Goal: Transaction & Acquisition: Purchase product/service

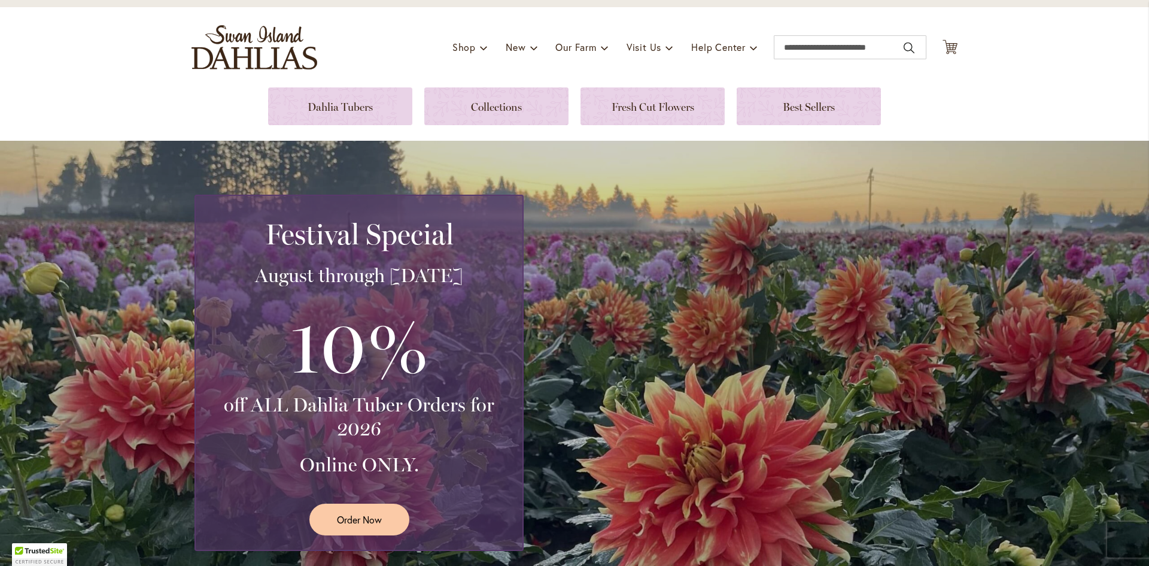
scroll to position [120, 0]
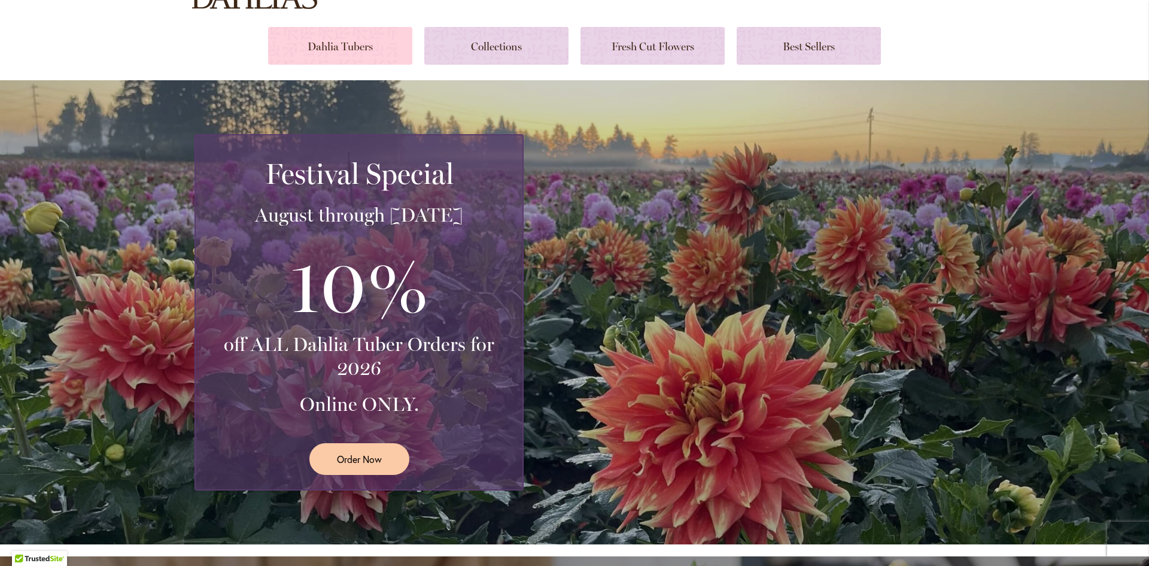
click at [369, 46] on link at bounding box center [340, 46] width 144 height 38
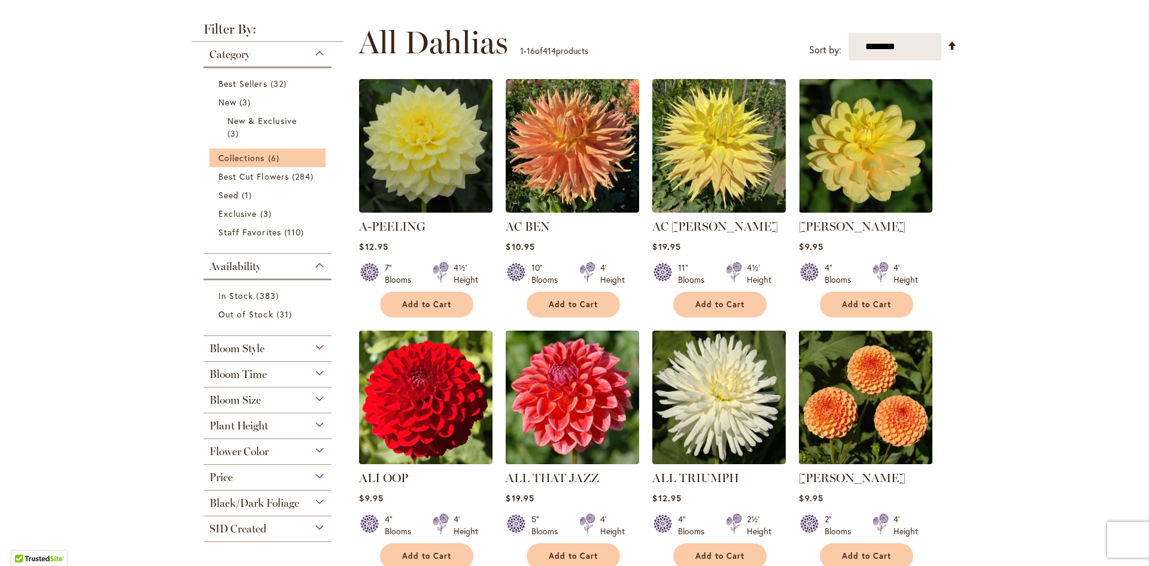
scroll to position [239, 0]
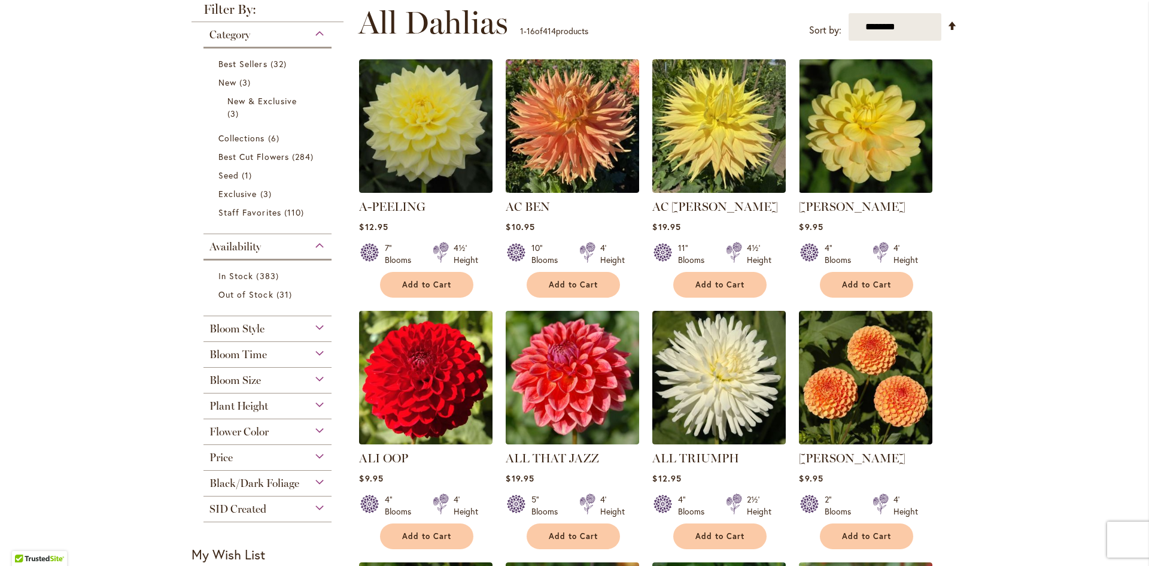
click at [305, 426] on div "Flower Color" at bounding box center [268, 428] width 128 height 19
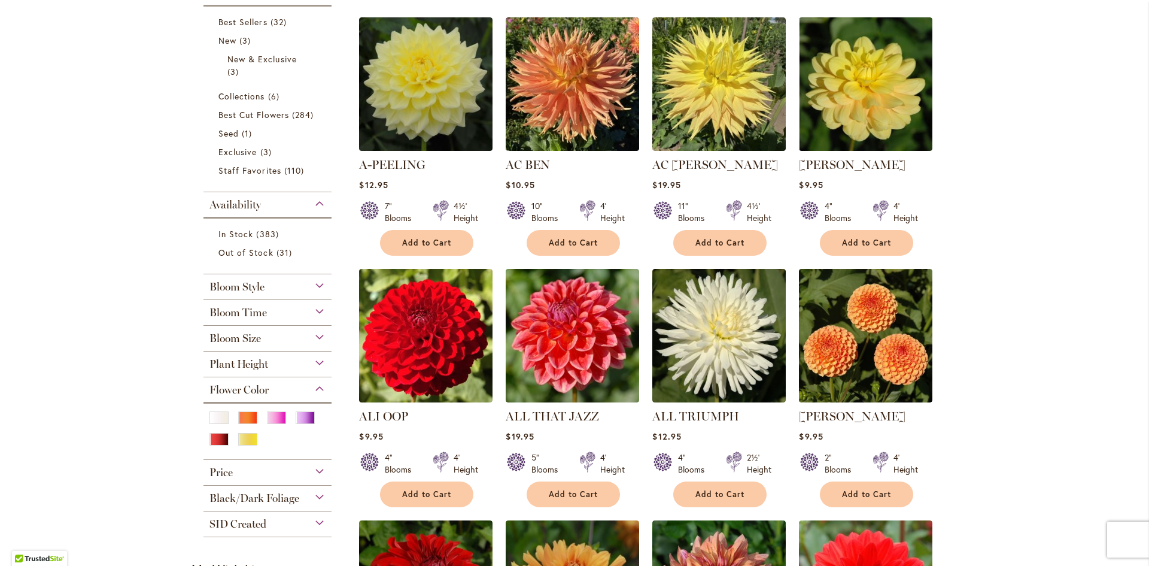
scroll to position [299, 0]
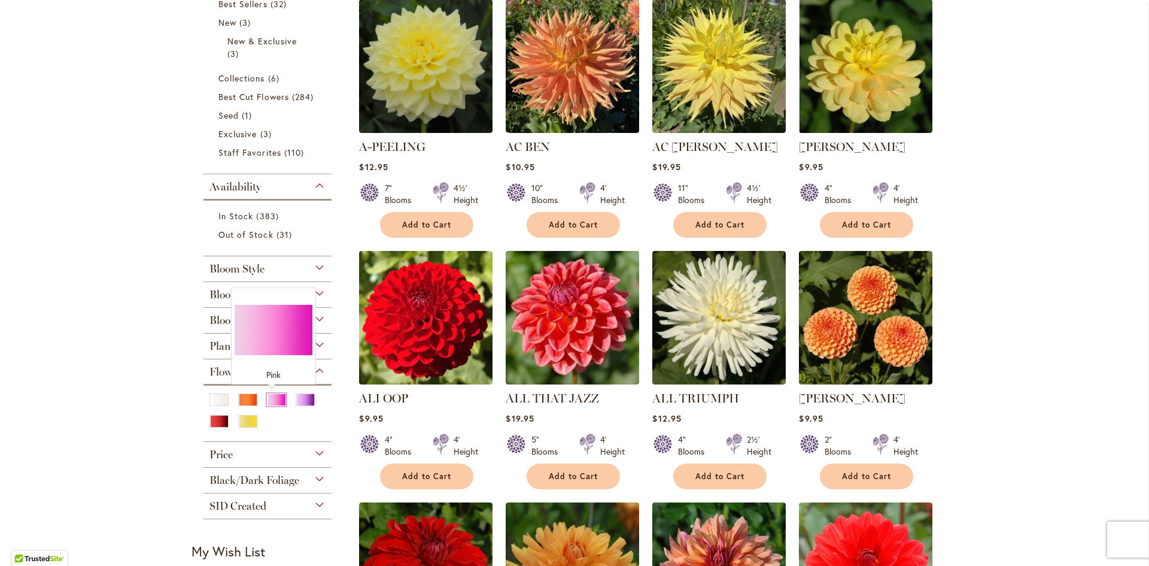
click at [275, 395] on div "Pink" at bounding box center [276, 399] width 19 height 13
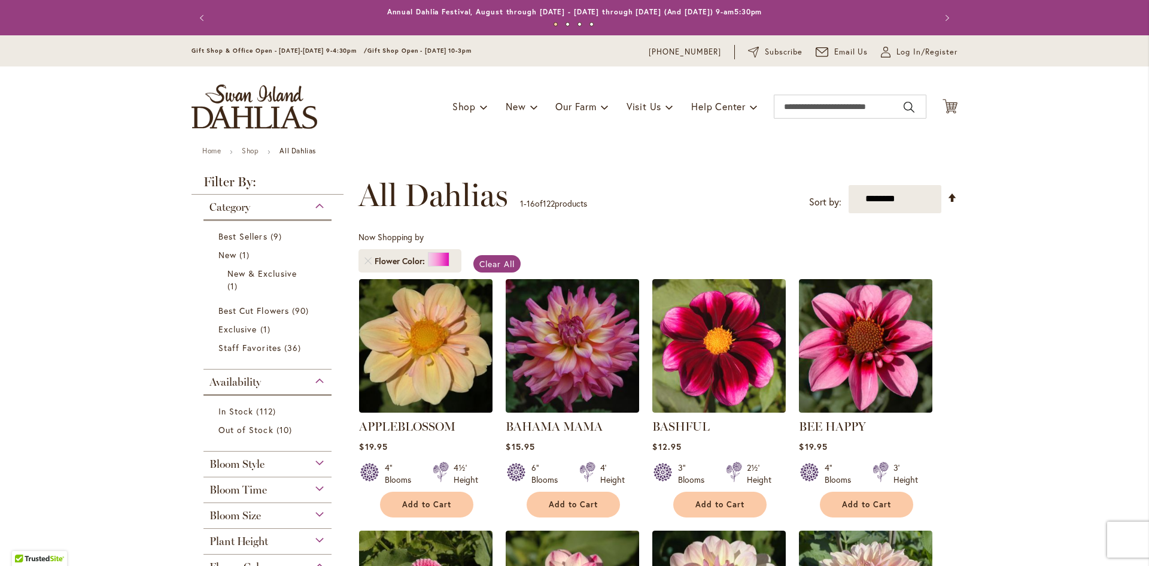
scroll to position [120, 0]
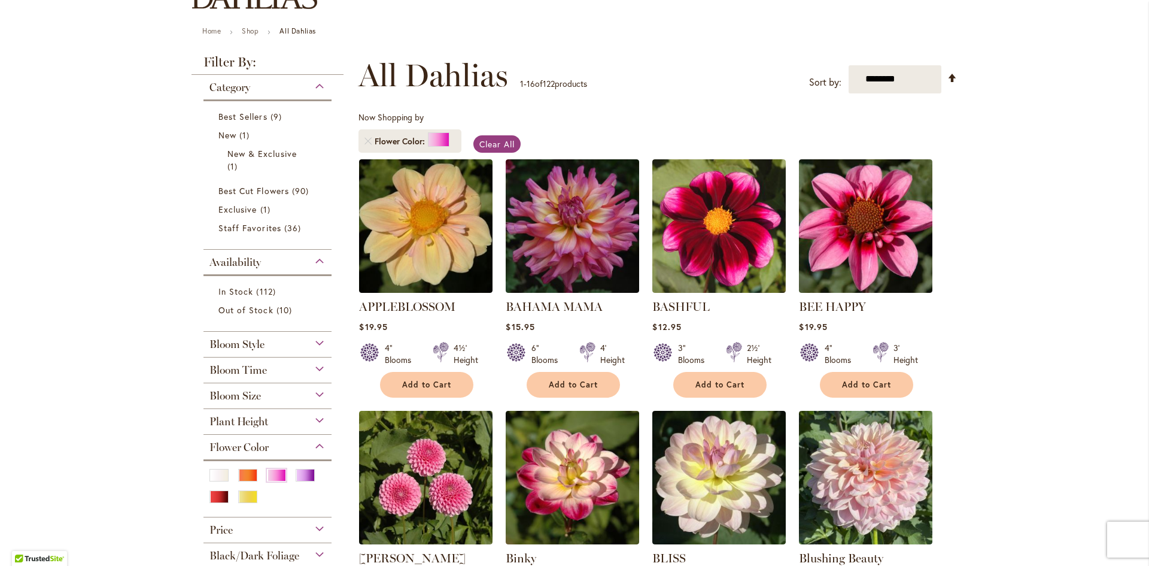
click at [318, 90] on div "Category" at bounding box center [268, 84] width 128 height 19
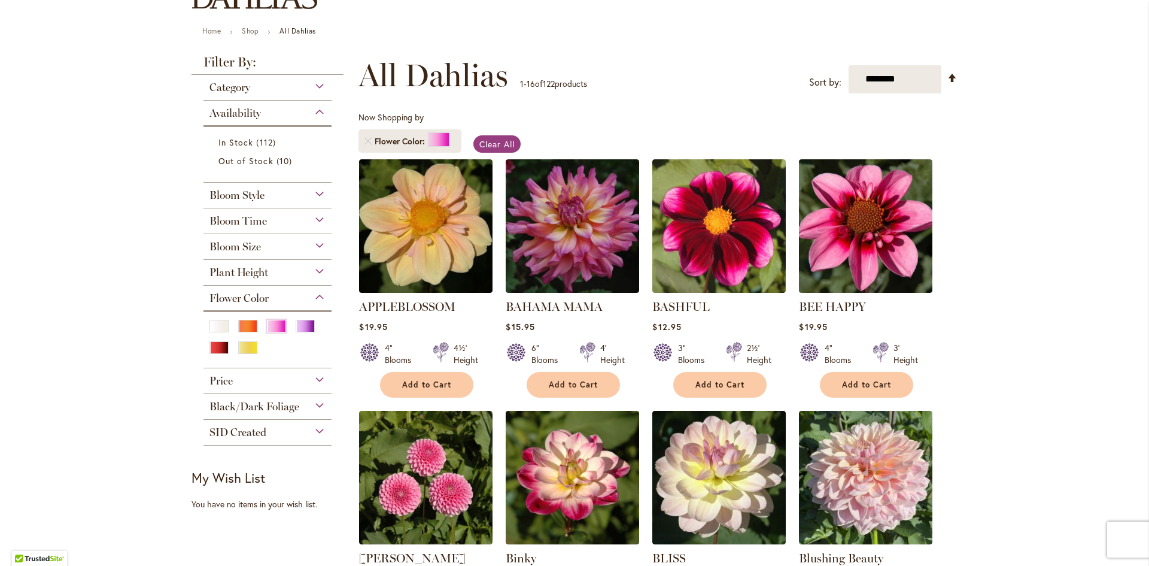
click at [320, 377] on div "Price" at bounding box center [268, 377] width 128 height 19
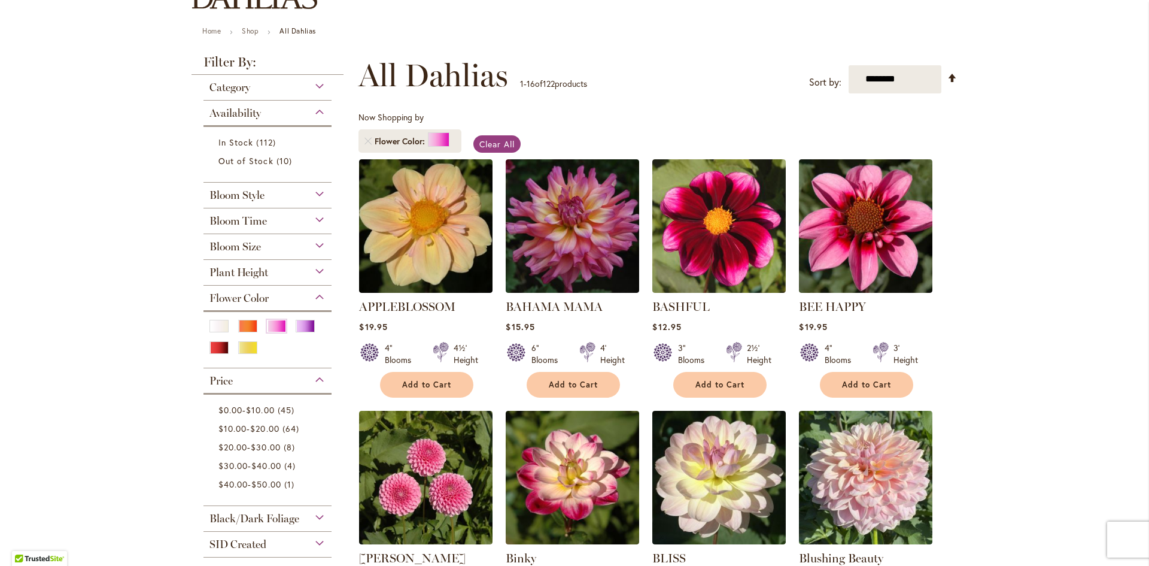
click at [320, 377] on div "Price" at bounding box center [268, 377] width 128 height 19
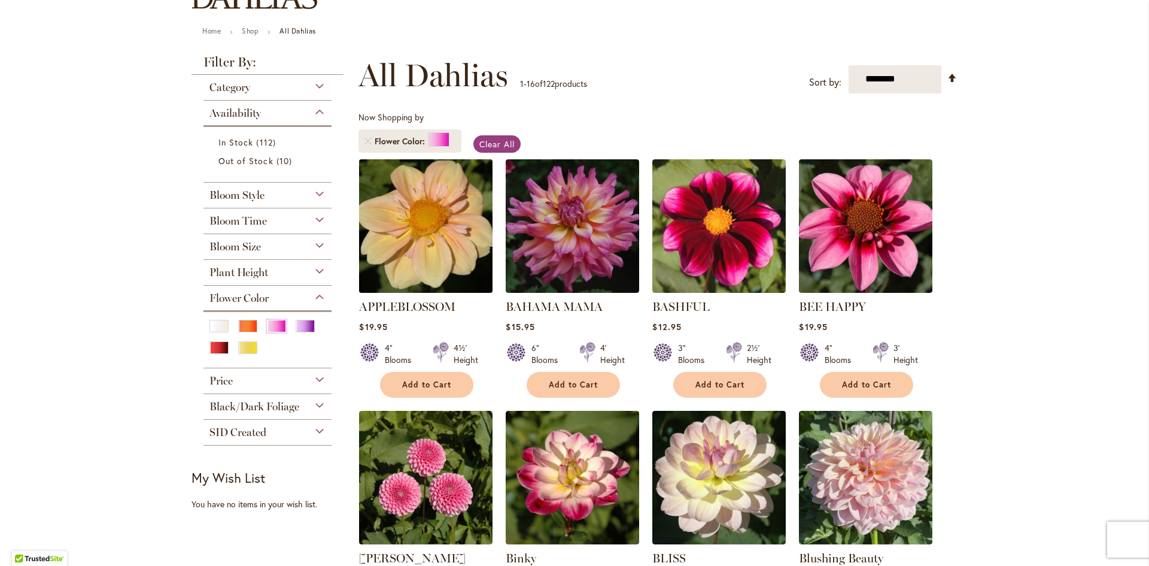
click at [440, 227] on img at bounding box center [426, 226] width 140 height 140
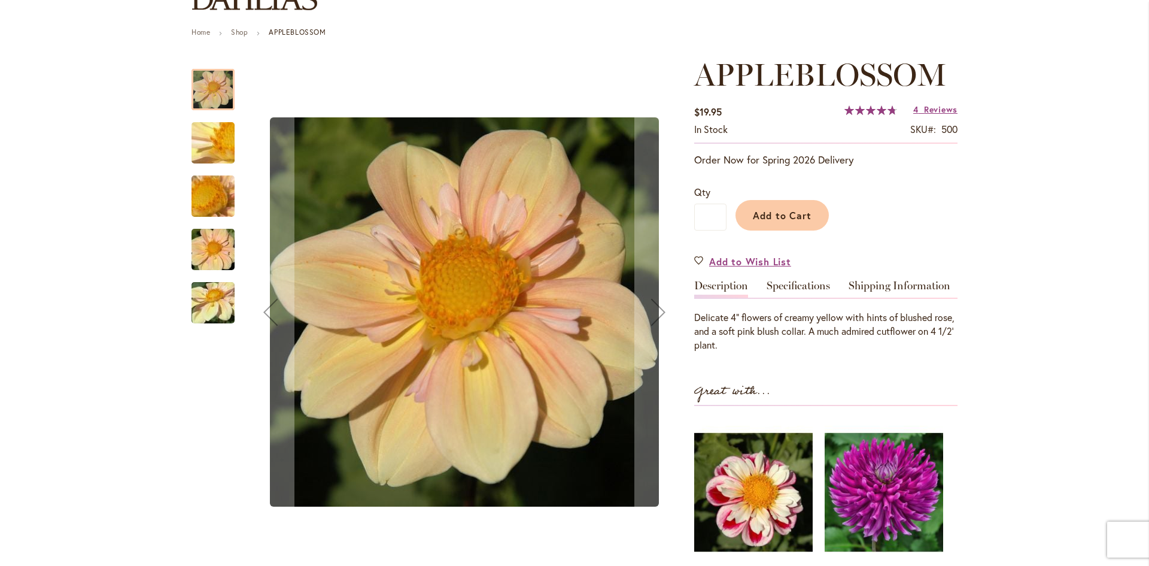
scroll to position [120, 0]
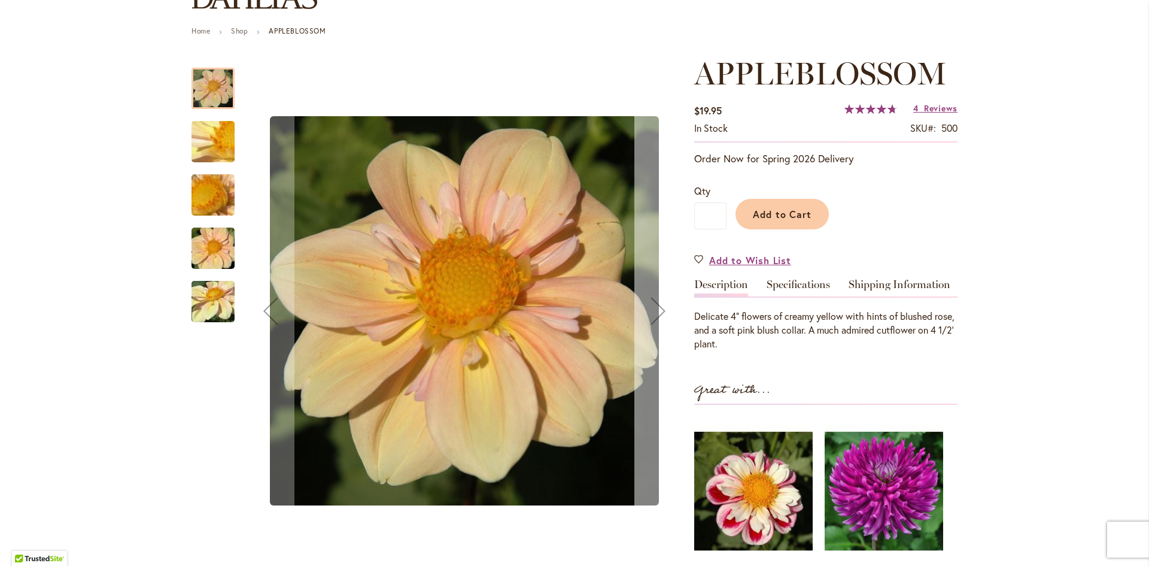
click at [652, 314] on div "Next" at bounding box center [659, 311] width 48 height 48
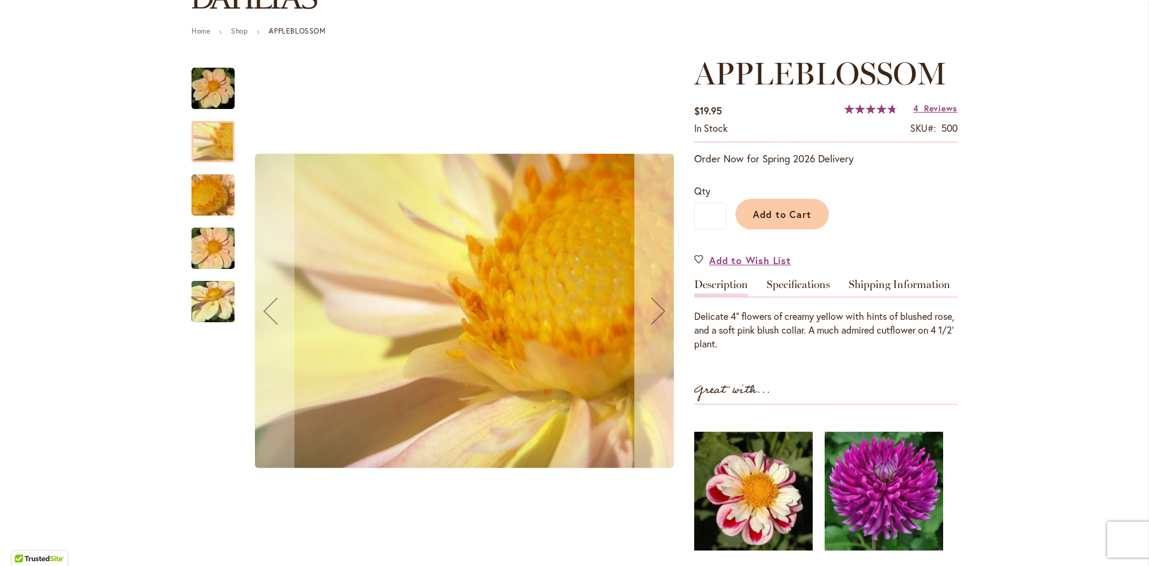
click at [652, 314] on div "Next" at bounding box center [659, 311] width 48 height 48
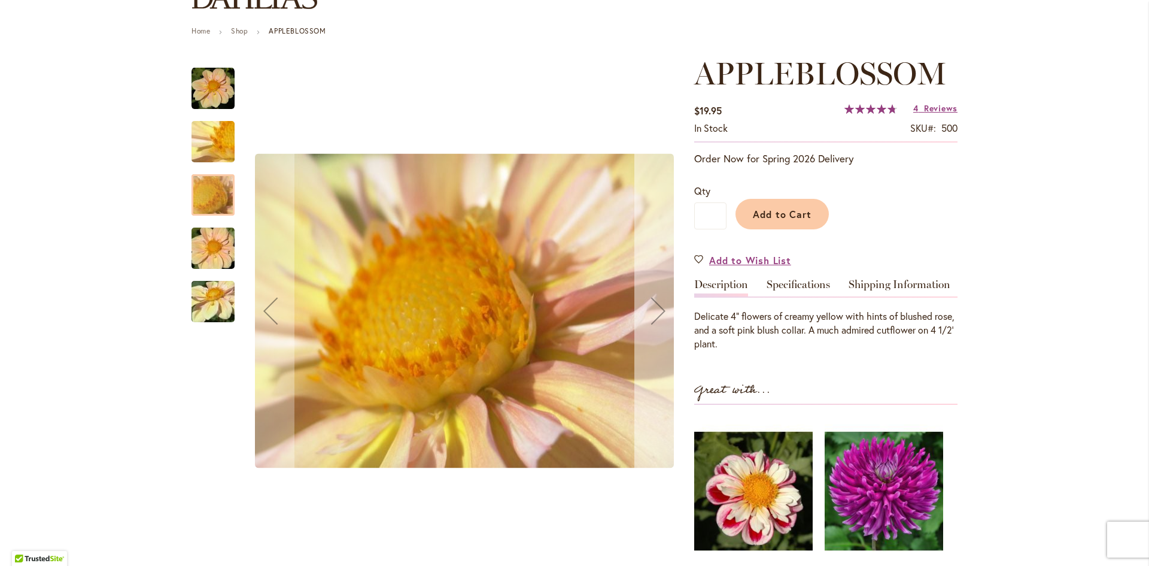
click at [652, 314] on div "Next" at bounding box center [659, 311] width 48 height 48
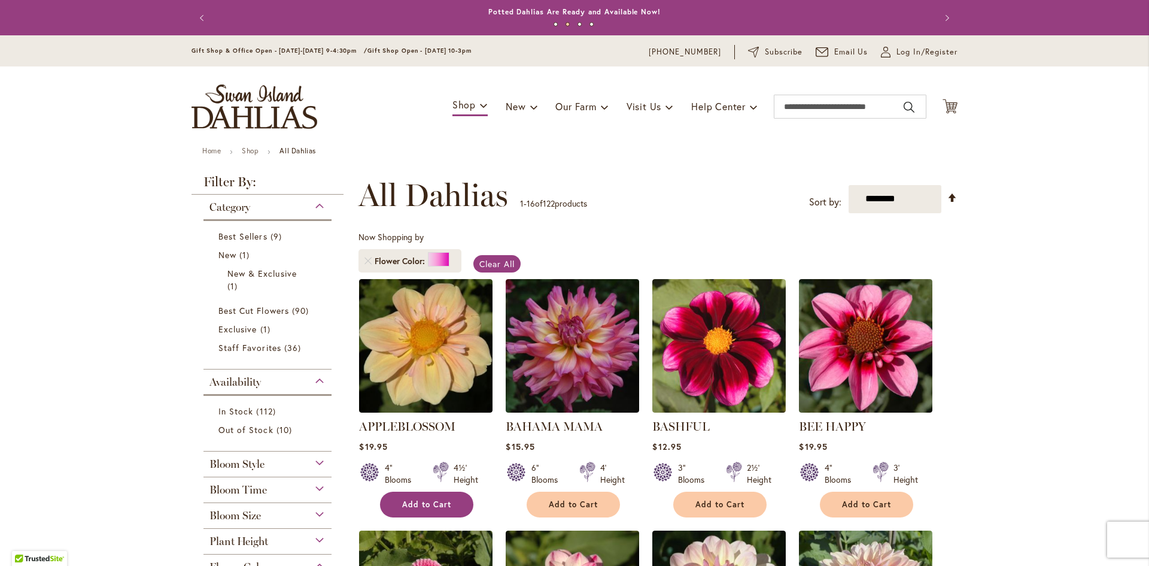
click at [426, 500] on span "Add to Cart" at bounding box center [426, 504] width 49 height 10
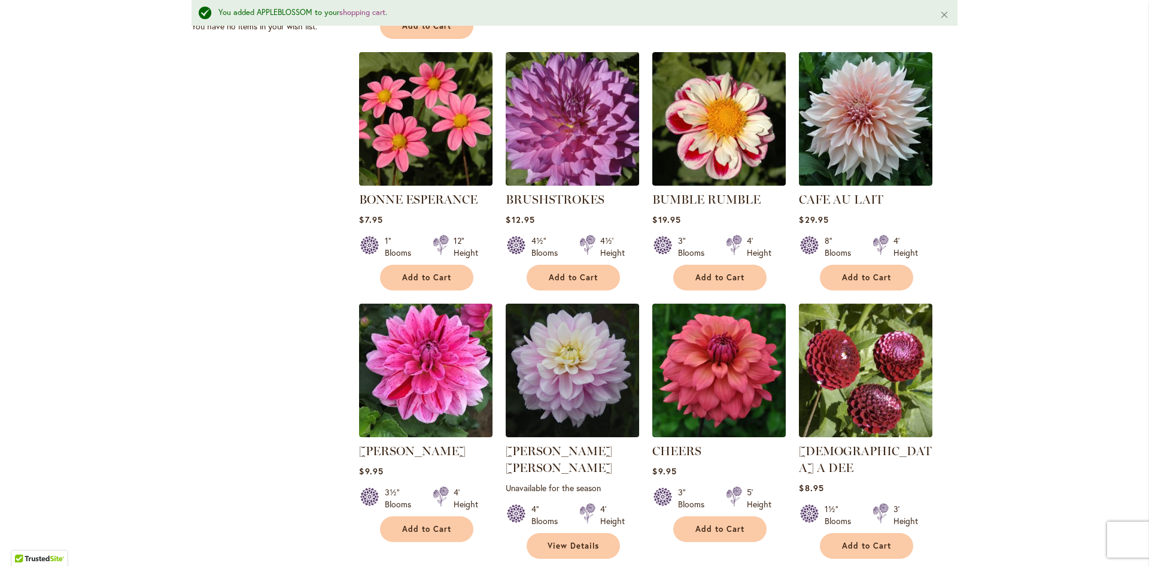
scroll to position [898, 0]
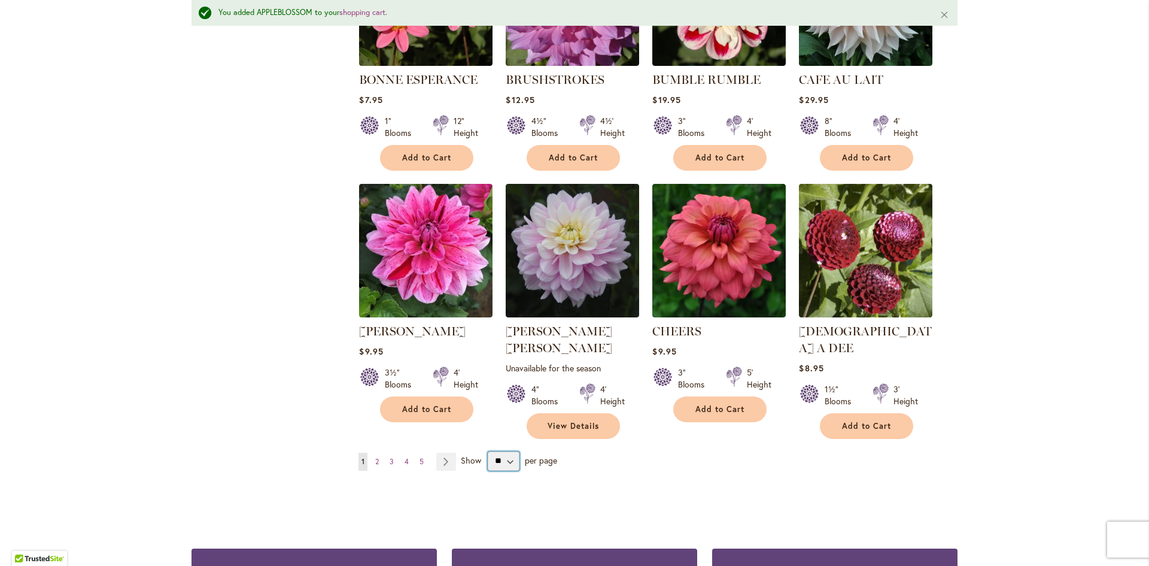
click at [507, 451] on select "** ** ** **" at bounding box center [504, 460] width 32 height 19
select select "**"
click at [488, 451] on select "** ** ** **" at bounding box center [504, 460] width 32 height 19
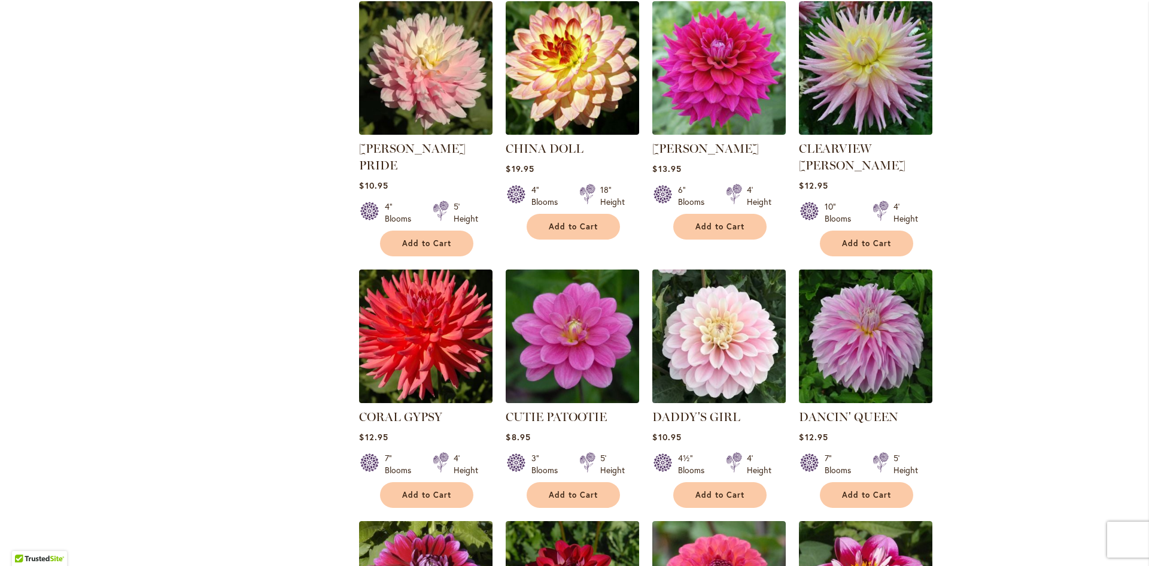
scroll to position [1377, 0]
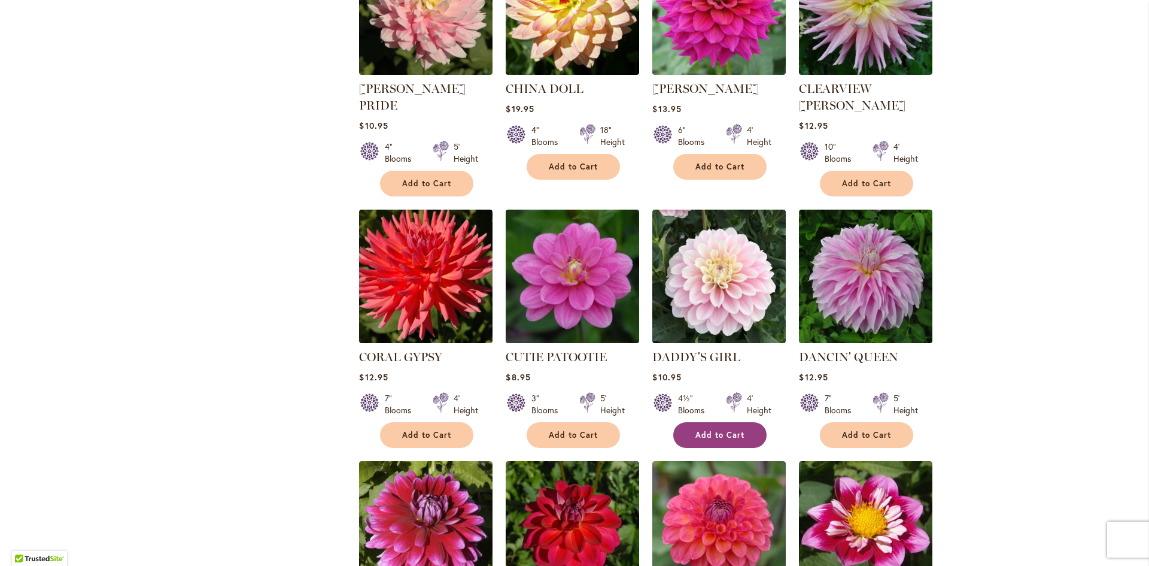
click at [711, 430] on span "Add to Cart" at bounding box center [720, 435] width 49 height 10
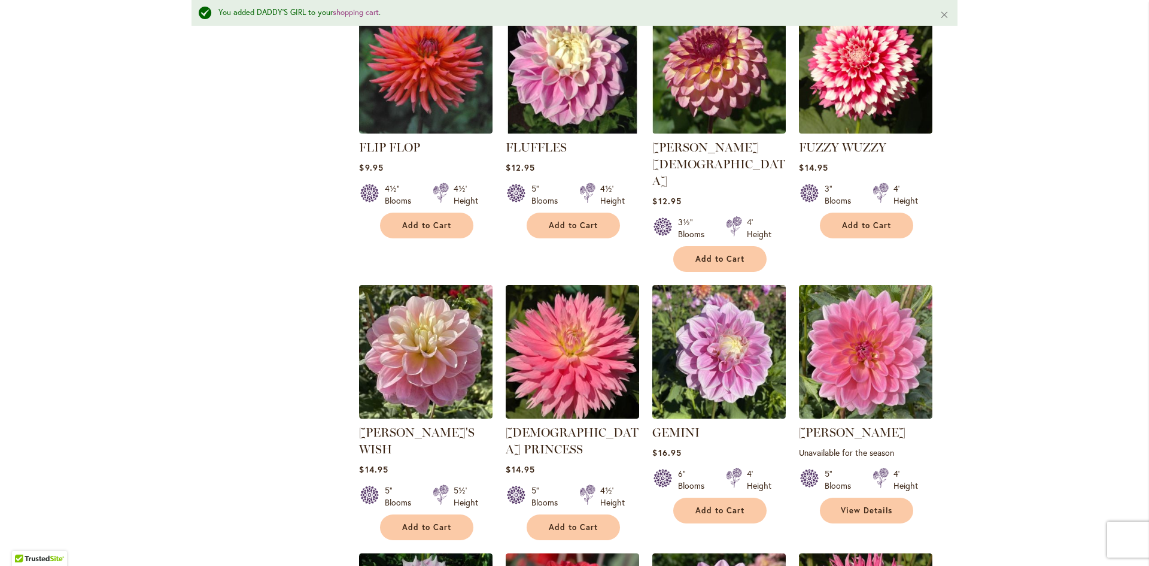
scroll to position [2874, 0]
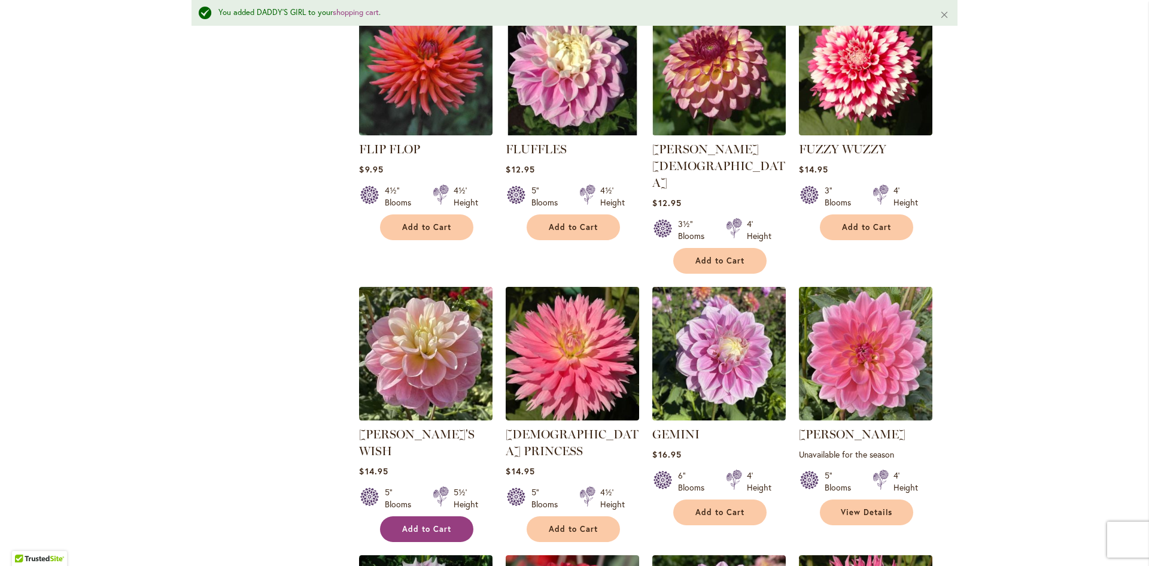
click at [421, 524] on span "Add to Cart" at bounding box center [426, 529] width 49 height 10
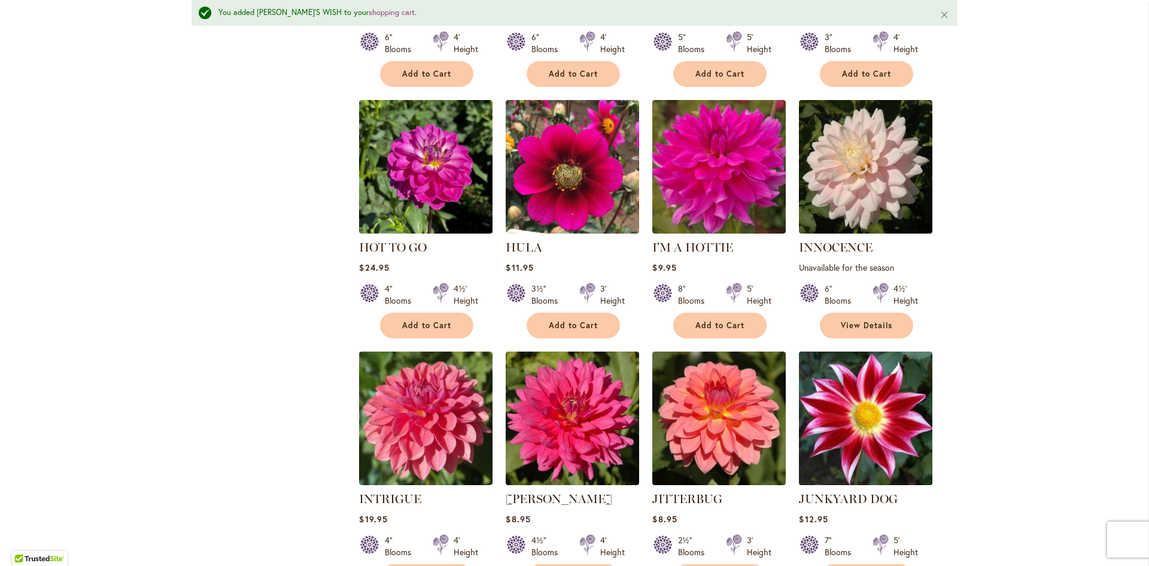
scroll to position [3891, 0]
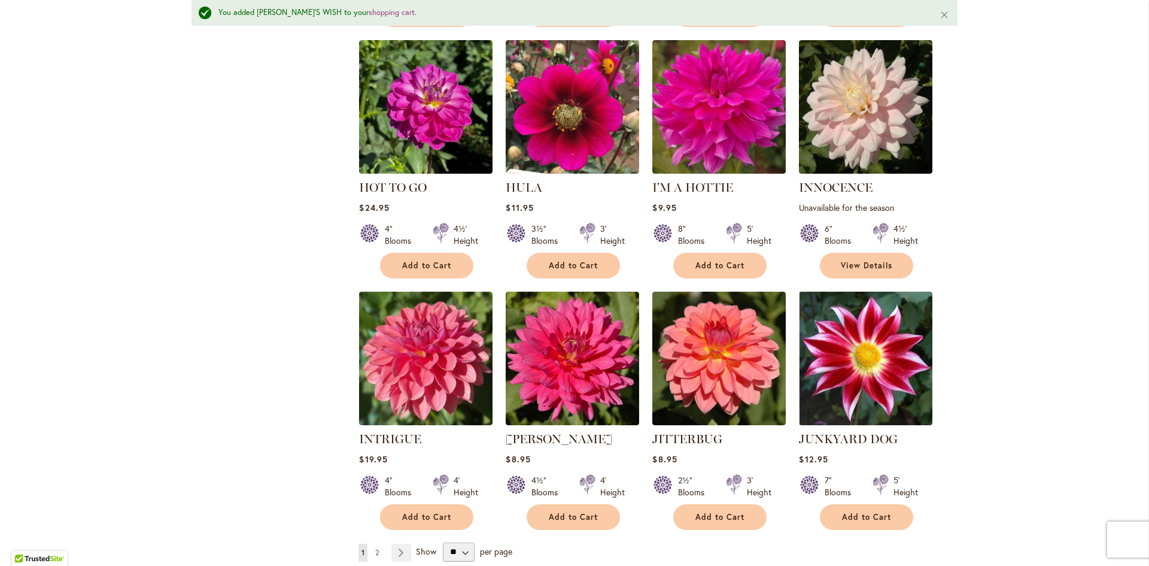
click at [419, 545] on span "Show" at bounding box center [426, 550] width 20 height 11
click at [443, 542] on select "** ** ** **" at bounding box center [459, 551] width 32 height 19
click at [426, 545] on span "Show" at bounding box center [426, 550] width 20 height 11
click at [443, 542] on select "** ** ** **" at bounding box center [459, 551] width 32 height 19
click at [399, 544] on link "Page Next" at bounding box center [402, 553] width 20 height 18
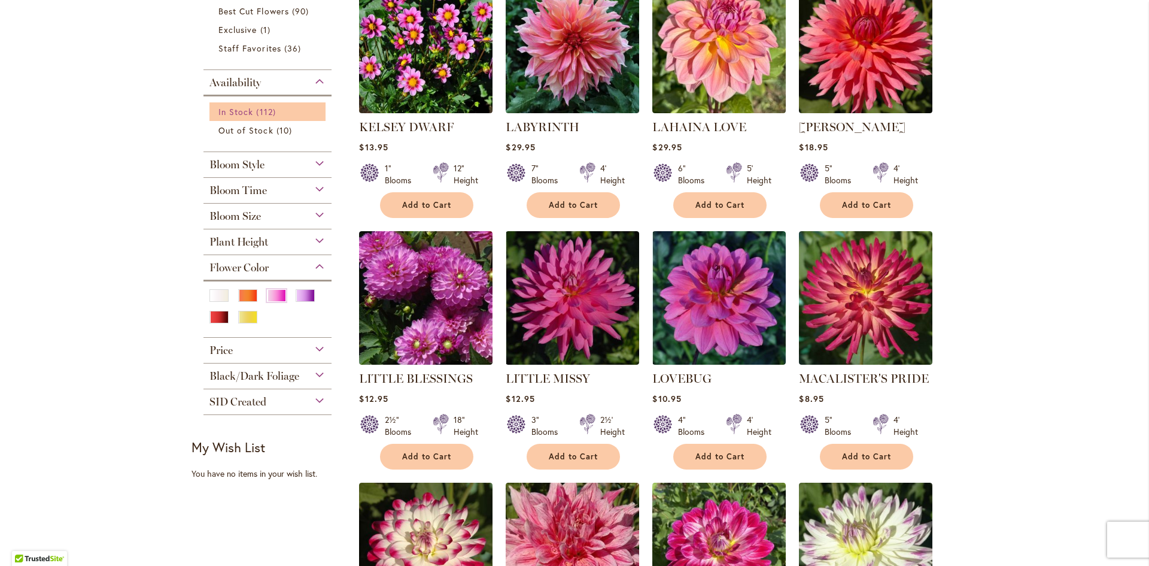
scroll to position [359, 0]
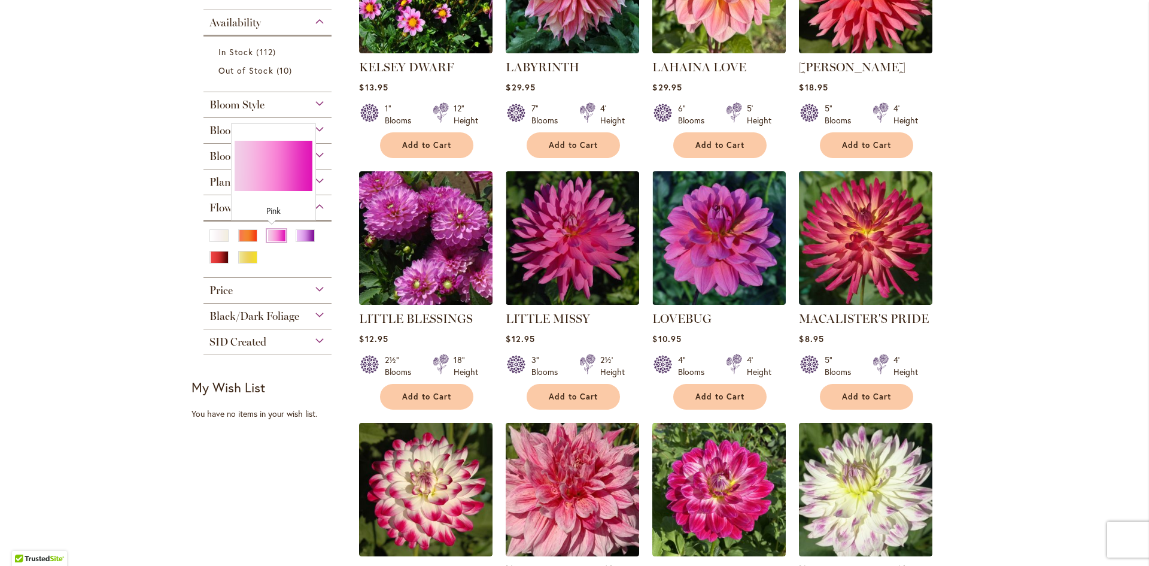
click at [269, 235] on div "Pink" at bounding box center [276, 235] width 19 height 13
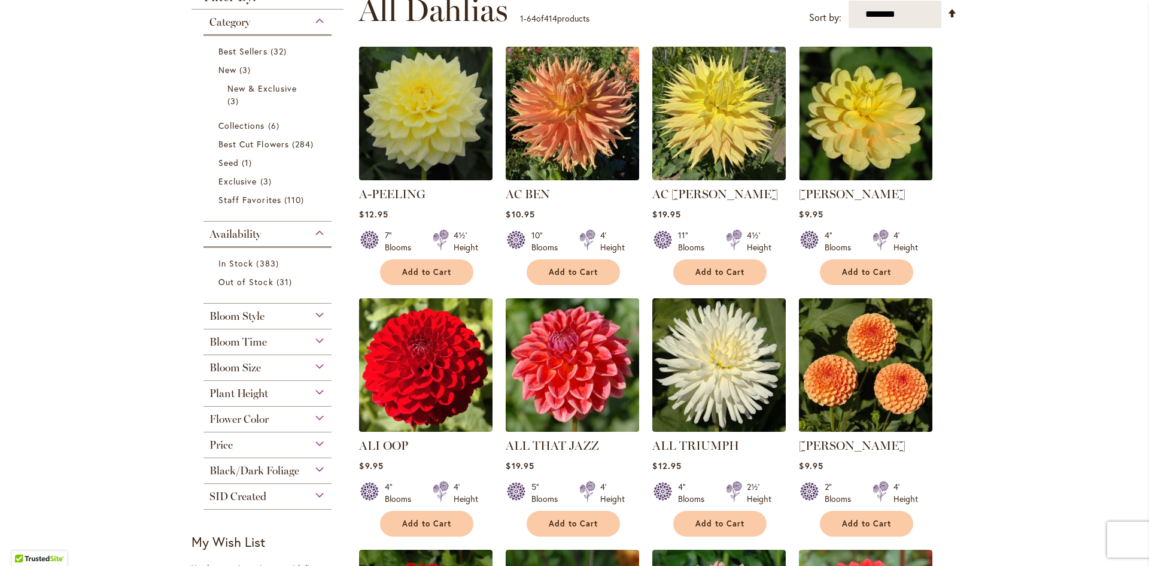
scroll to position [239, 0]
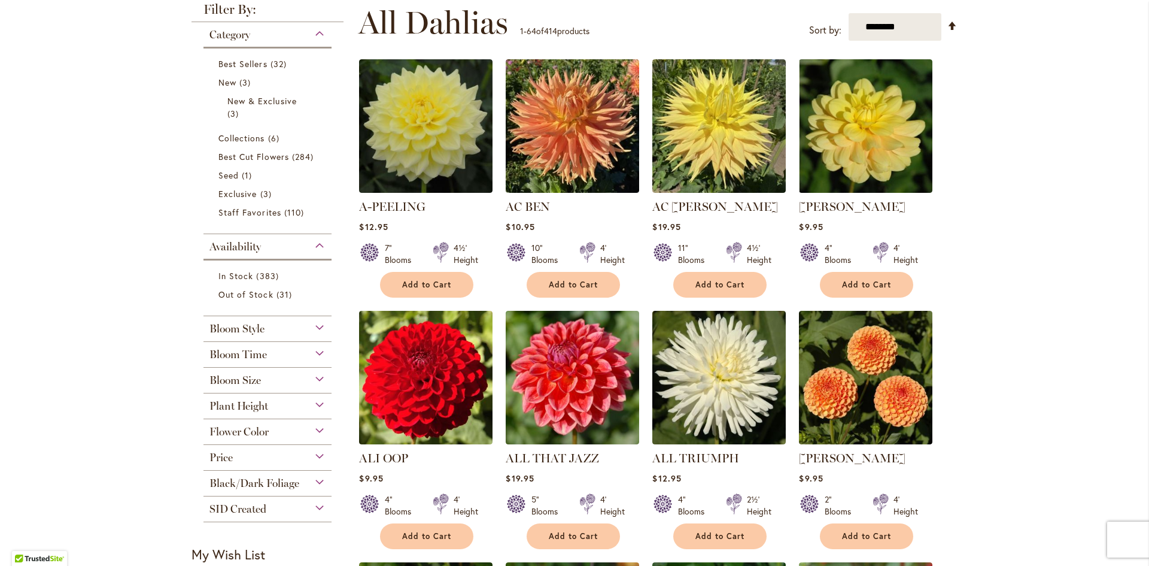
click at [317, 432] on div "Flower Color" at bounding box center [268, 428] width 128 height 19
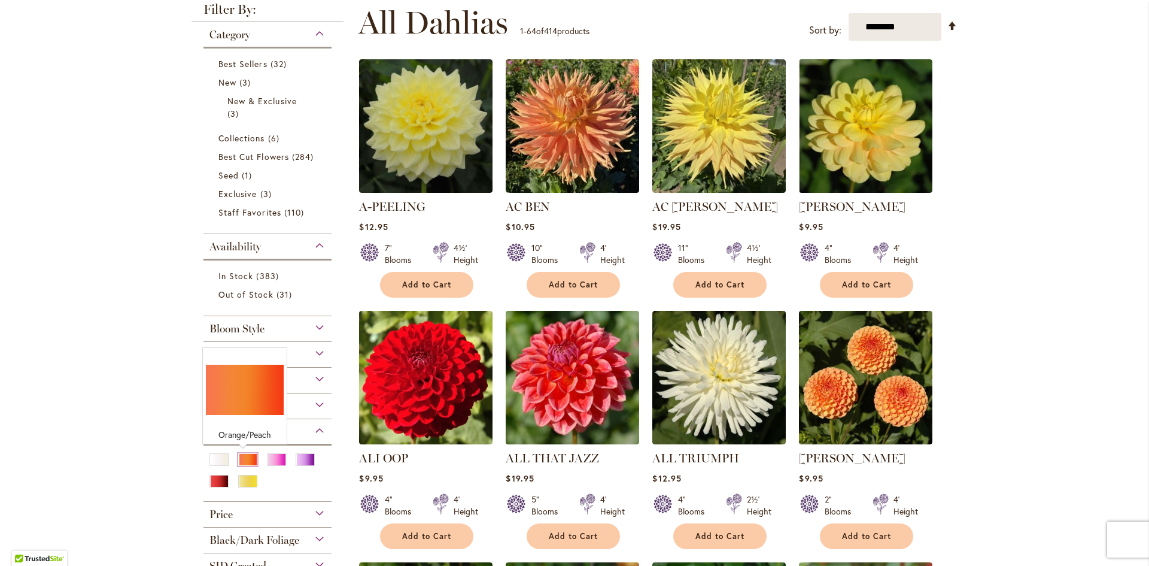
click at [238, 458] on div "Orange/Peach" at bounding box center [247, 459] width 19 height 13
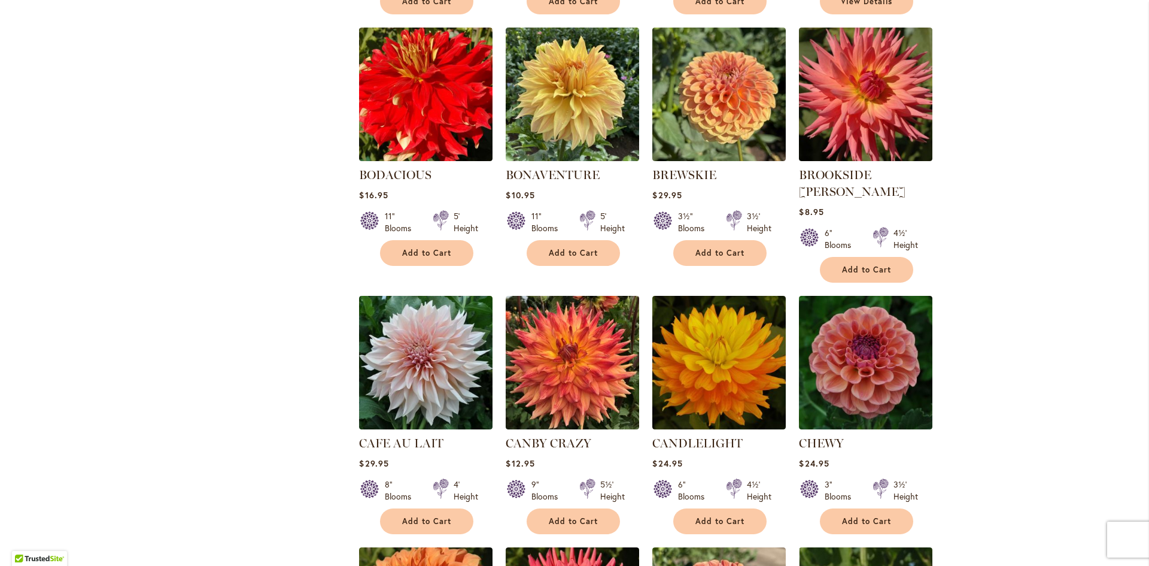
scroll to position [1023, 0]
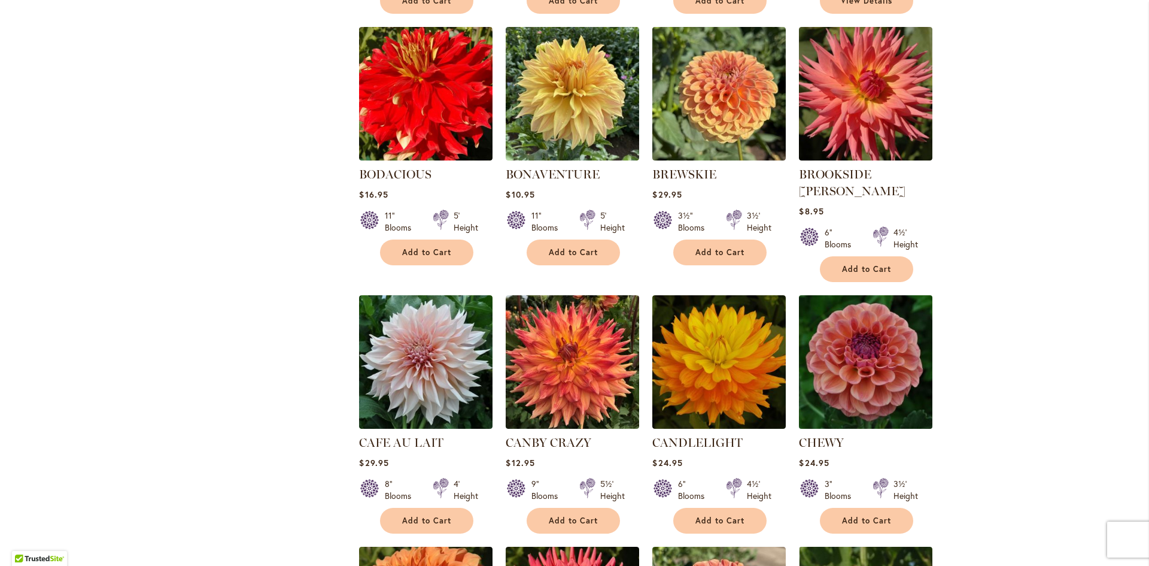
click at [880, 332] on img at bounding box center [866, 362] width 140 height 140
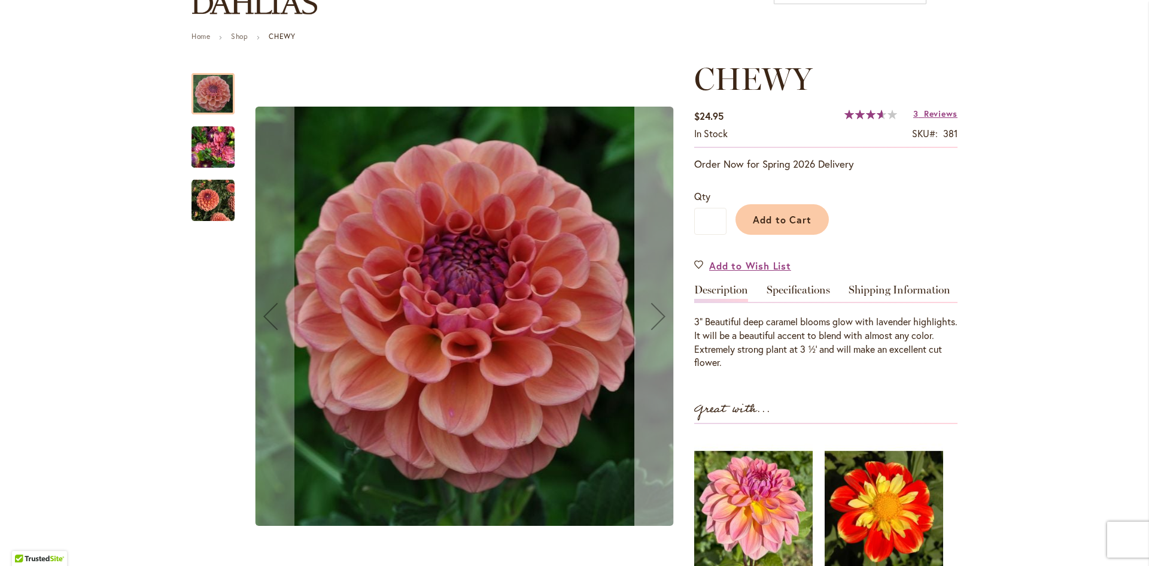
scroll to position [120, 0]
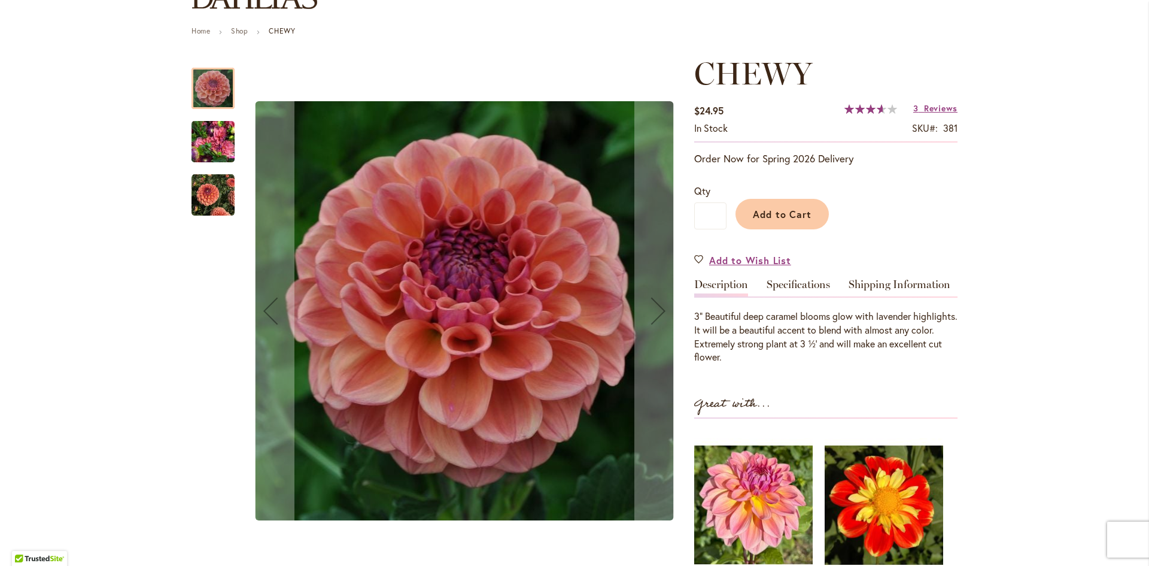
click at [222, 144] on img "CHEWY" at bounding box center [213, 141] width 43 height 57
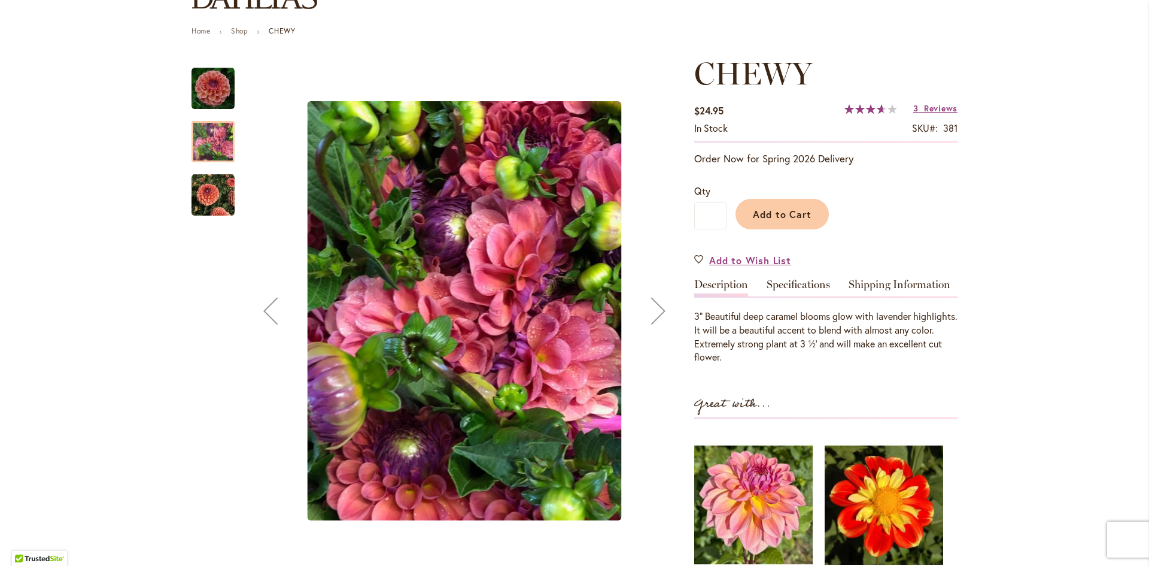
click at [216, 195] on img "CHEWY" at bounding box center [213, 195] width 43 height 43
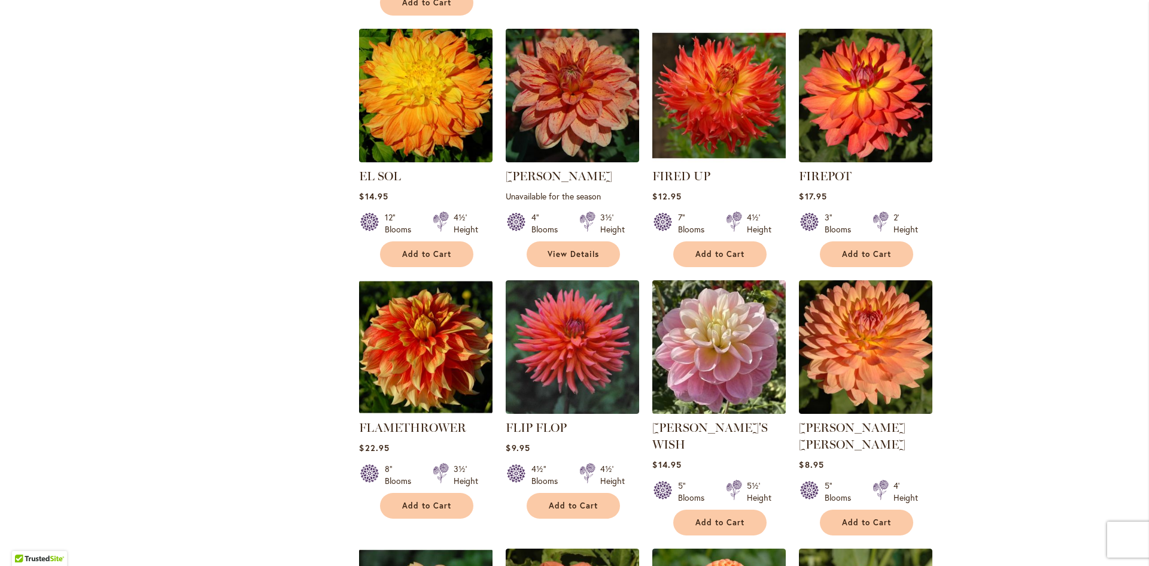
scroll to position [2455, 0]
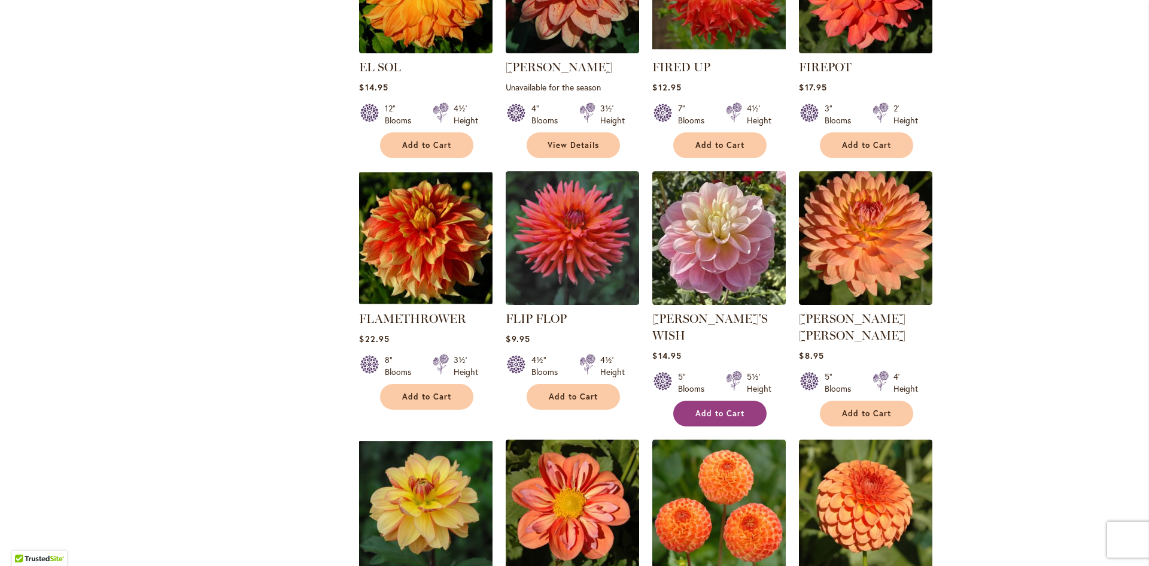
click at [722, 408] on span "Add to Cart" at bounding box center [720, 413] width 49 height 10
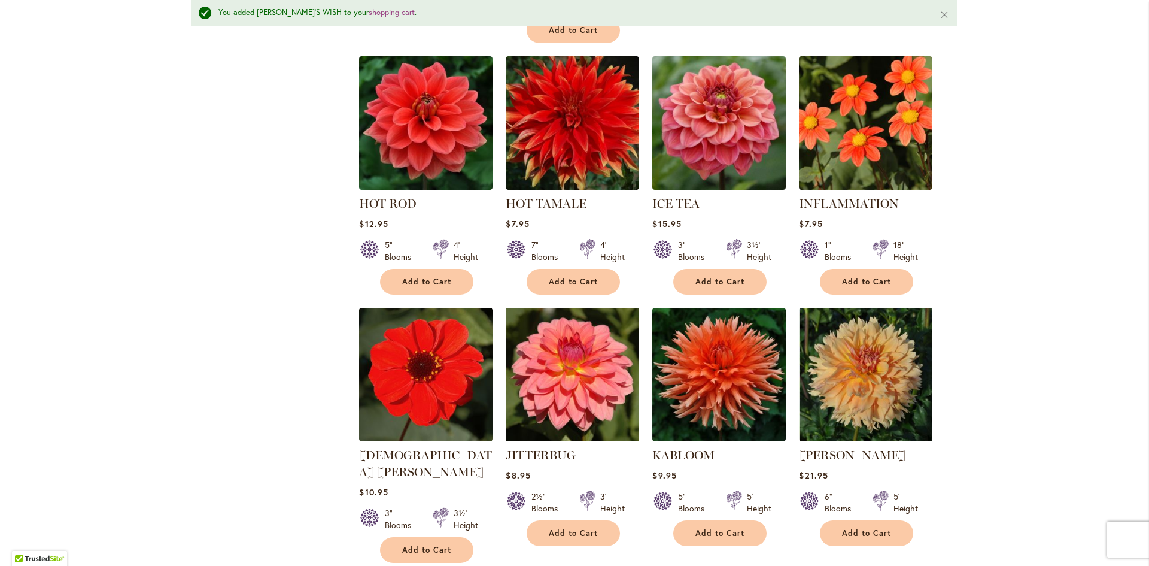
scroll to position [3923, 0]
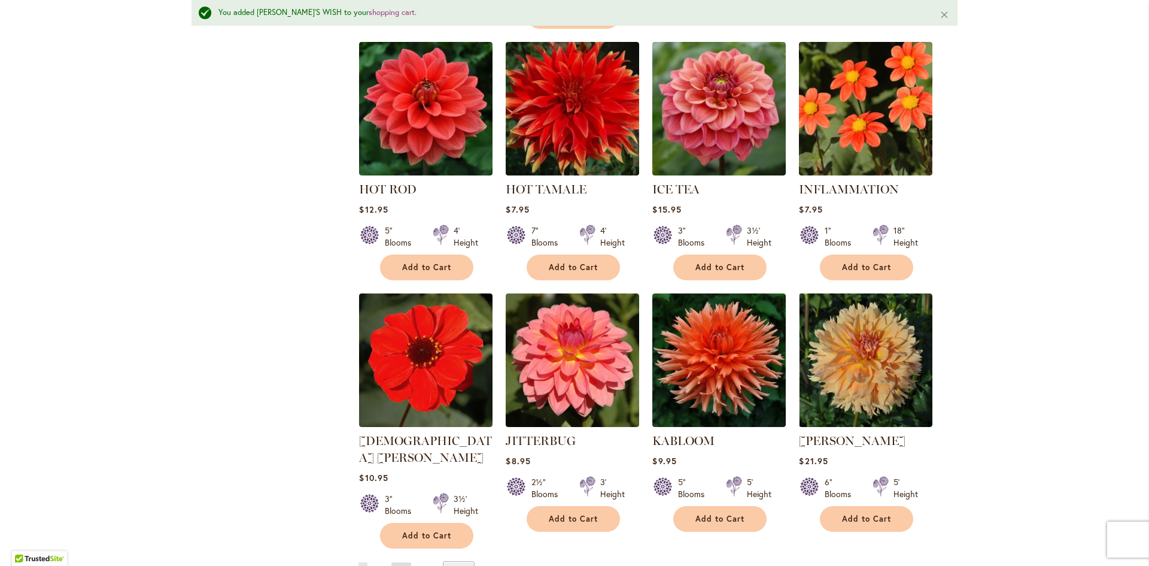
click at [399, 562] on link "Page Next" at bounding box center [402, 571] width 20 height 18
click at [375, 562] on link "Page 2" at bounding box center [377, 571] width 10 height 18
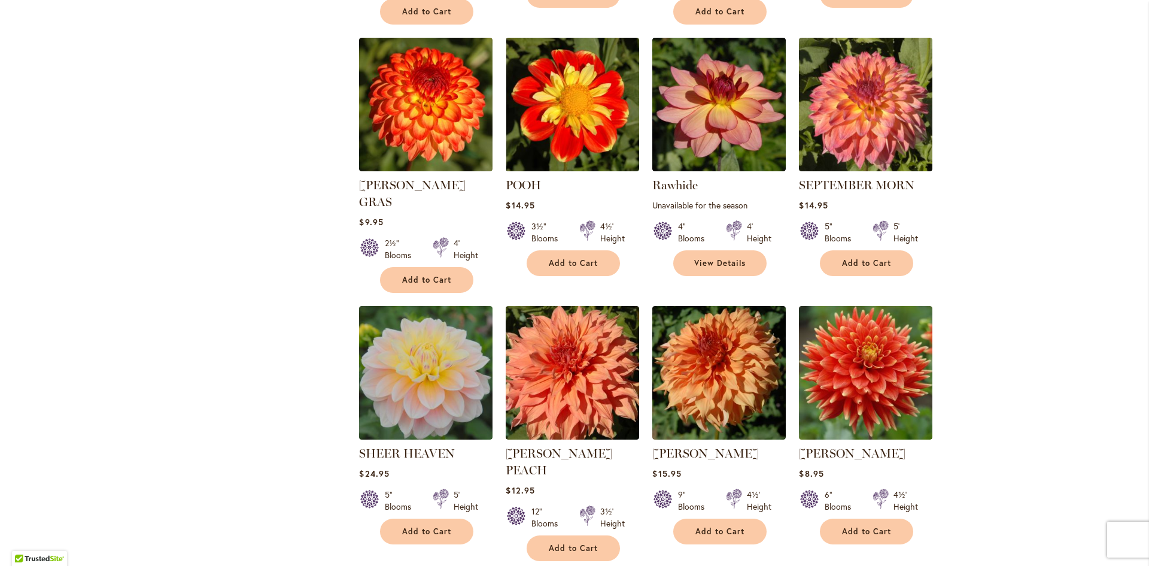
scroll to position [2035, 0]
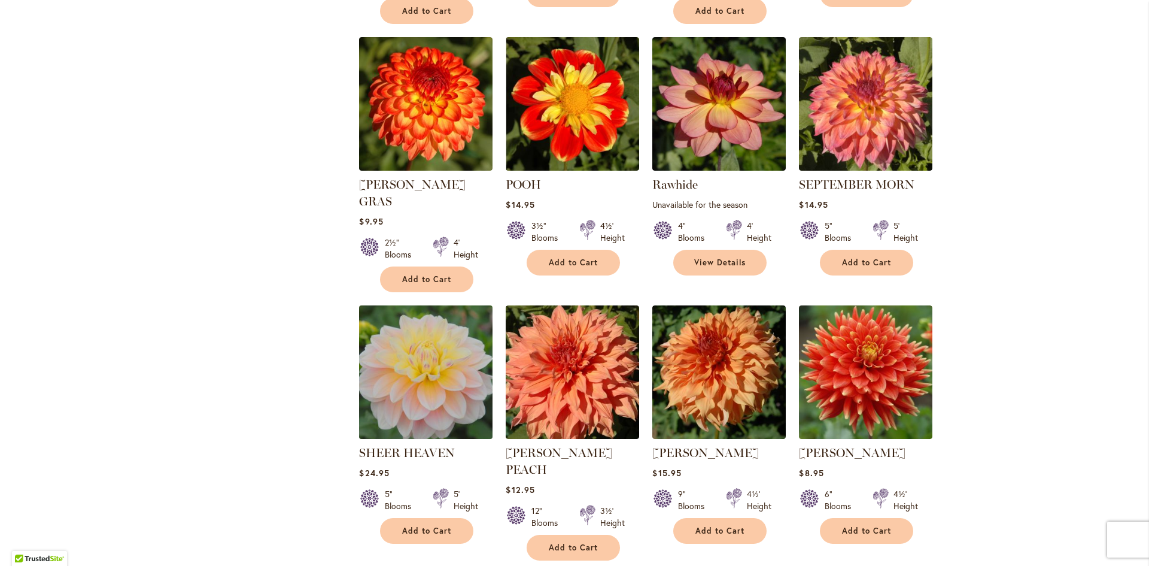
click at [434, 345] on img at bounding box center [426, 372] width 140 height 140
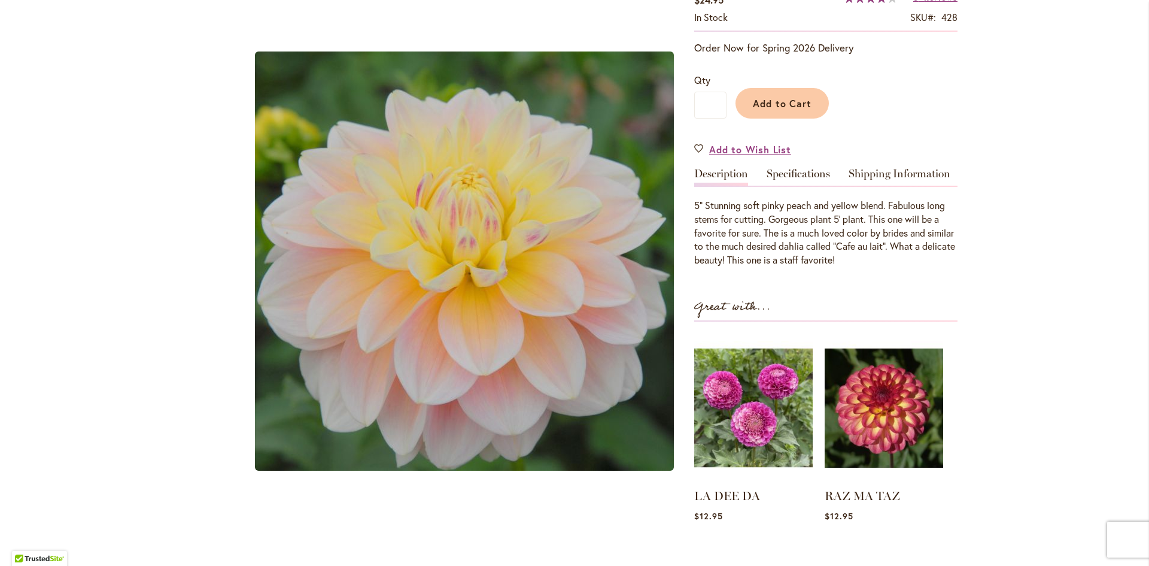
scroll to position [239, 0]
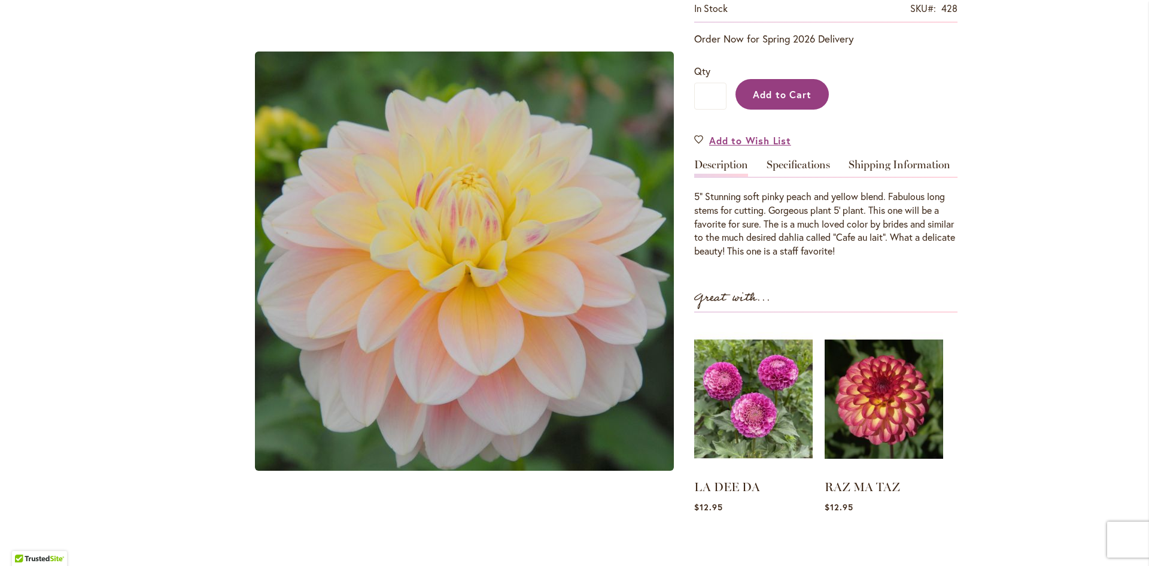
click at [785, 101] on button "Add to Cart" at bounding box center [782, 94] width 93 height 31
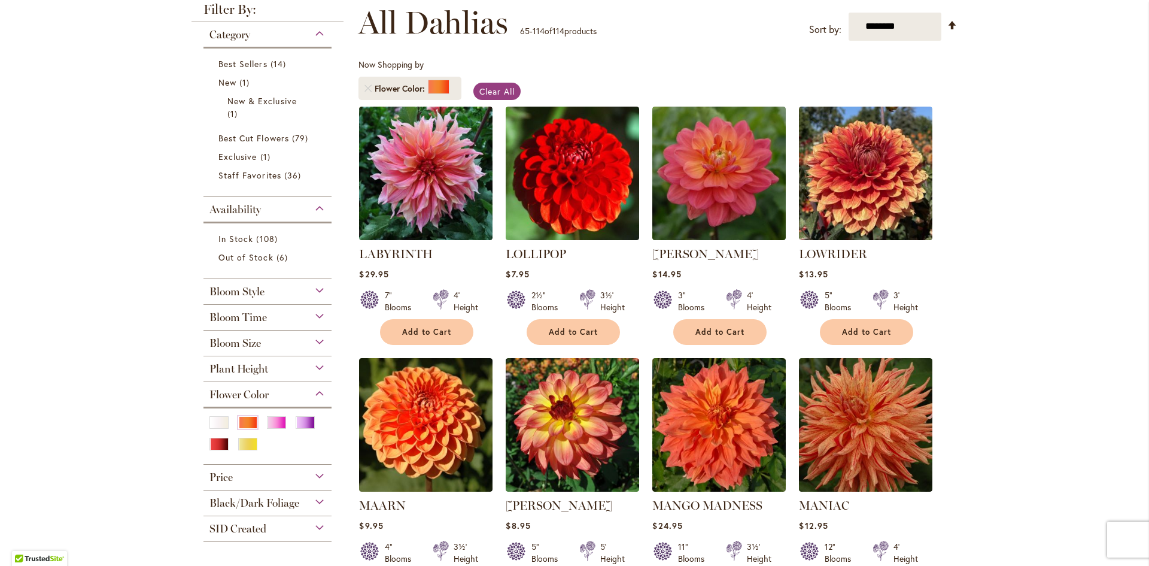
scroll to position [262, 0]
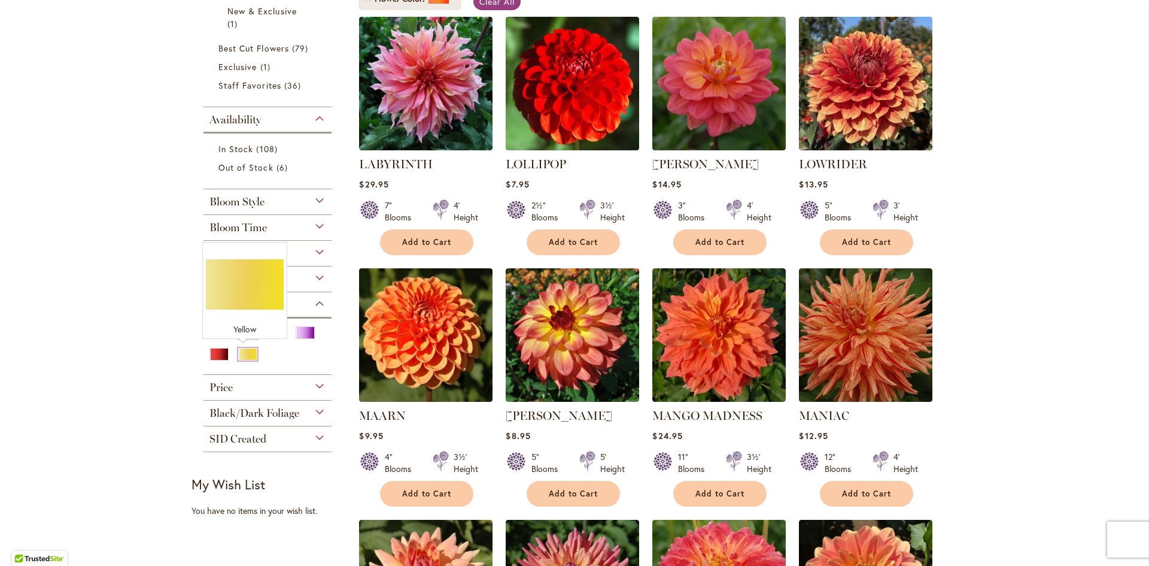
click at [243, 350] on div "Yellow" at bounding box center [247, 354] width 19 height 13
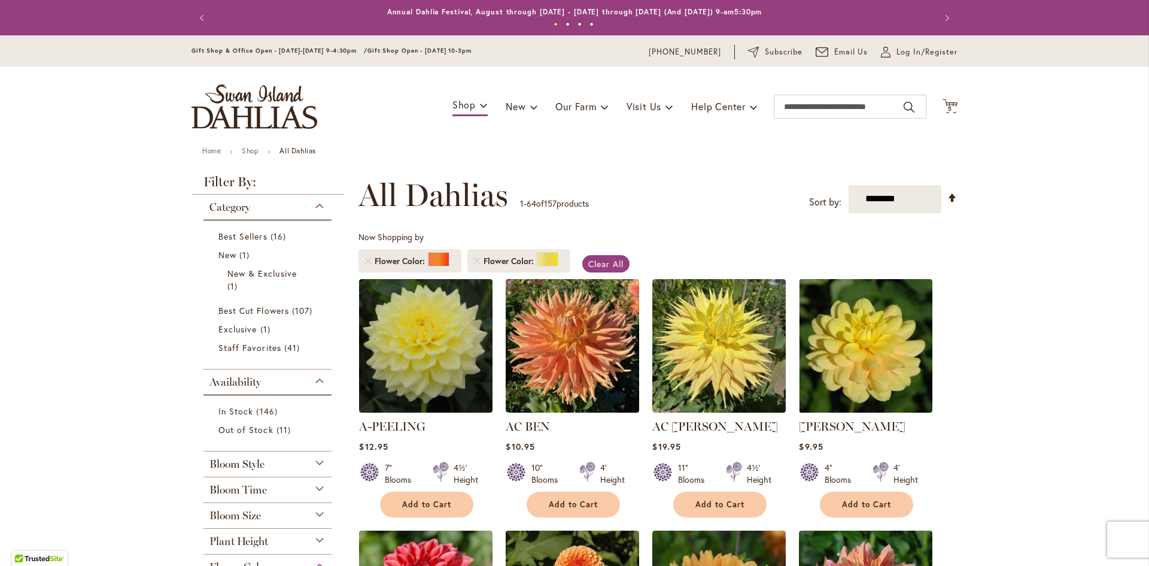
scroll to position [185, 0]
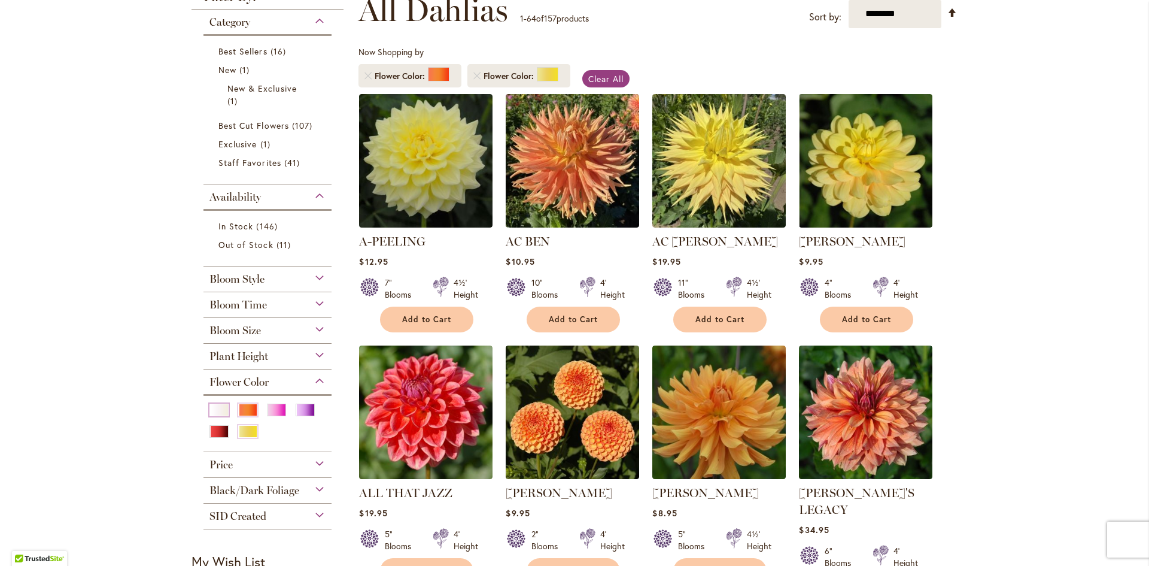
click at [216, 407] on div "White/Cream" at bounding box center [219, 410] width 19 height 13
click at [238, 406] on div "Orange/Peach" at bounding box center [247, 410] width 19 height 13
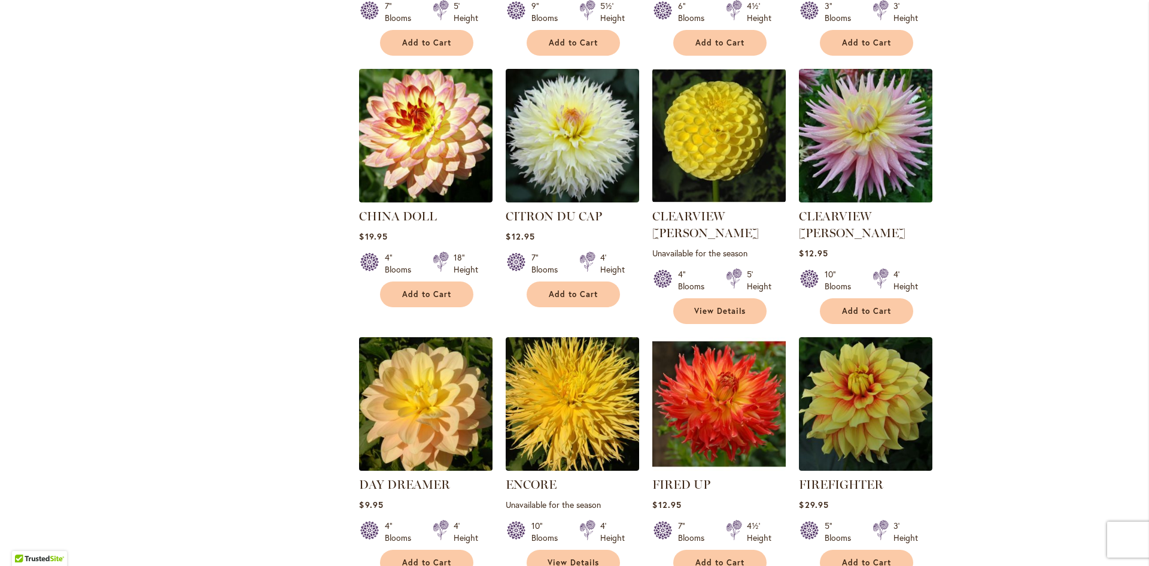
scroll to position [963, 0]
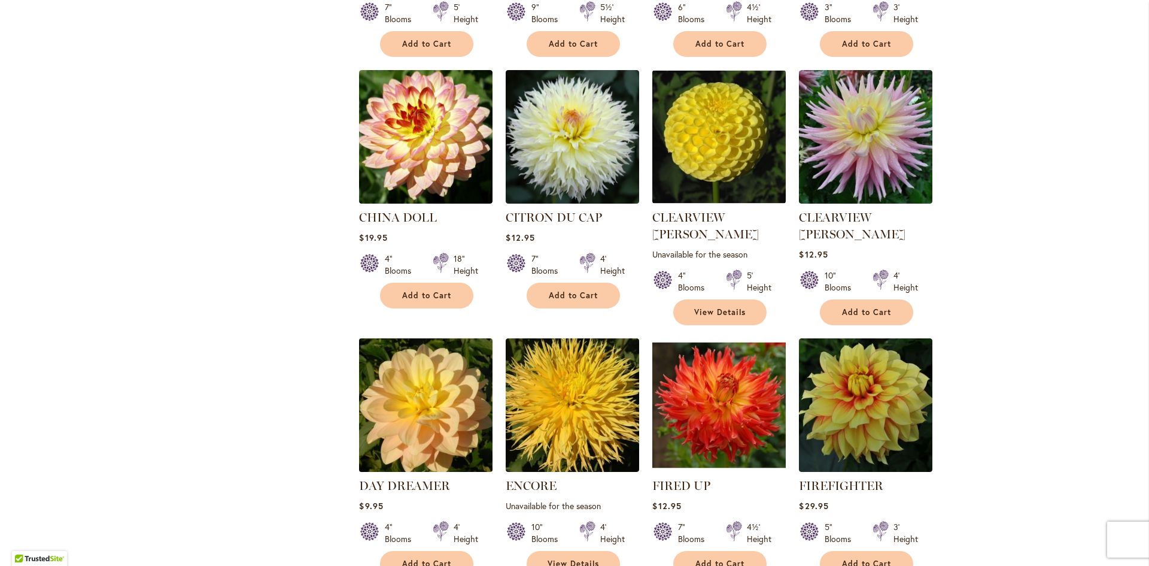
click at [432, 366] on img at bounding box center [426, 405] width 140 height 140
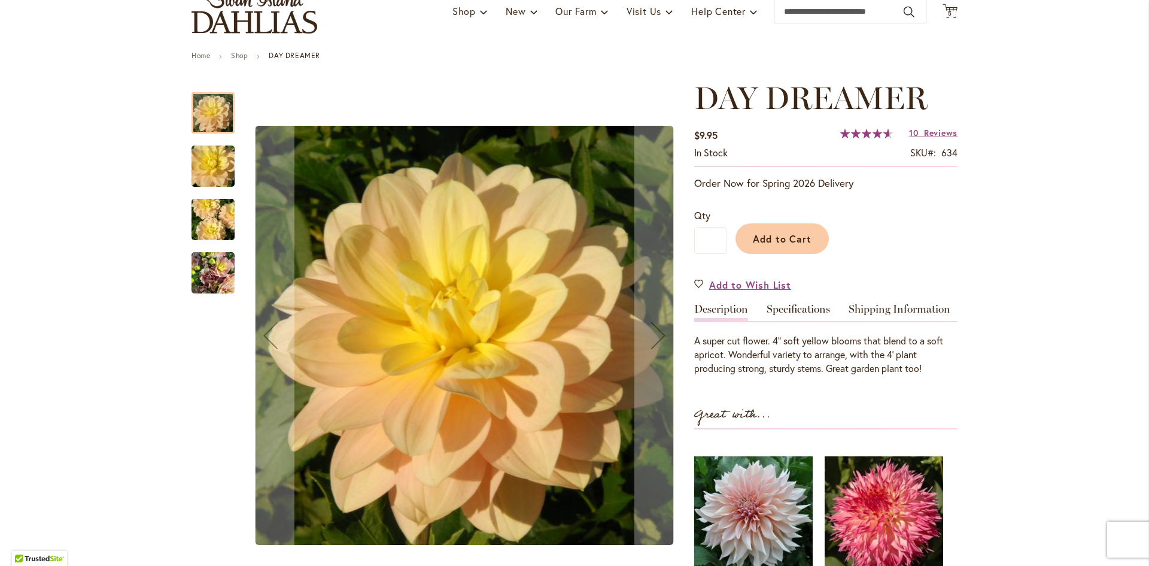
scroll to position [120, 0]
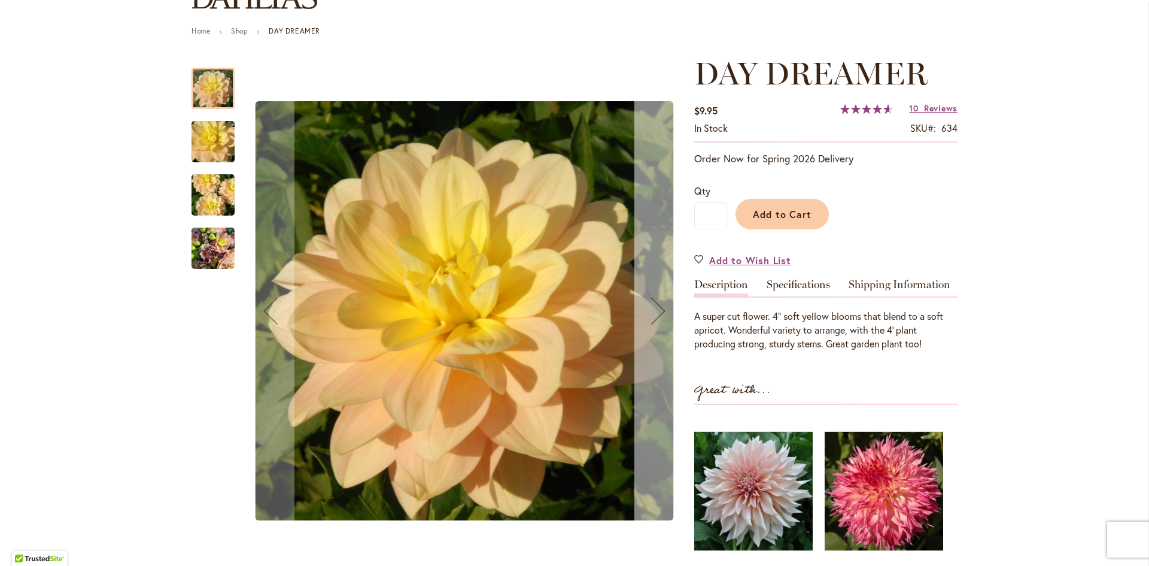
click at [644, 318] on div "Next" at bounding box center [659, 311] width 48 height 48
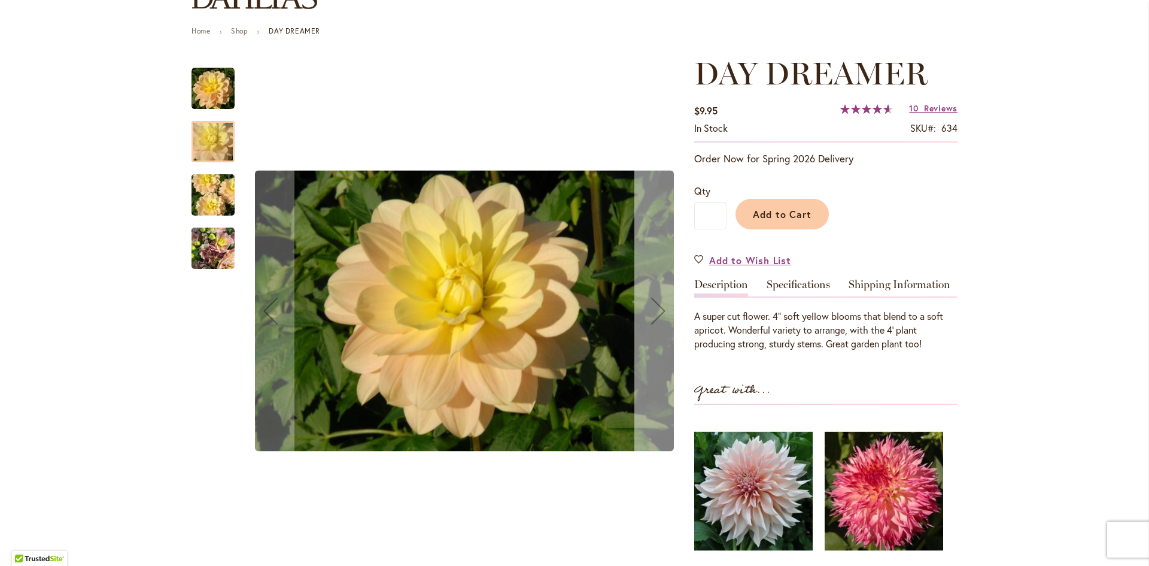
click at [644, 318] on div "Next" at bounding box center [659, 311] width 48 height 48
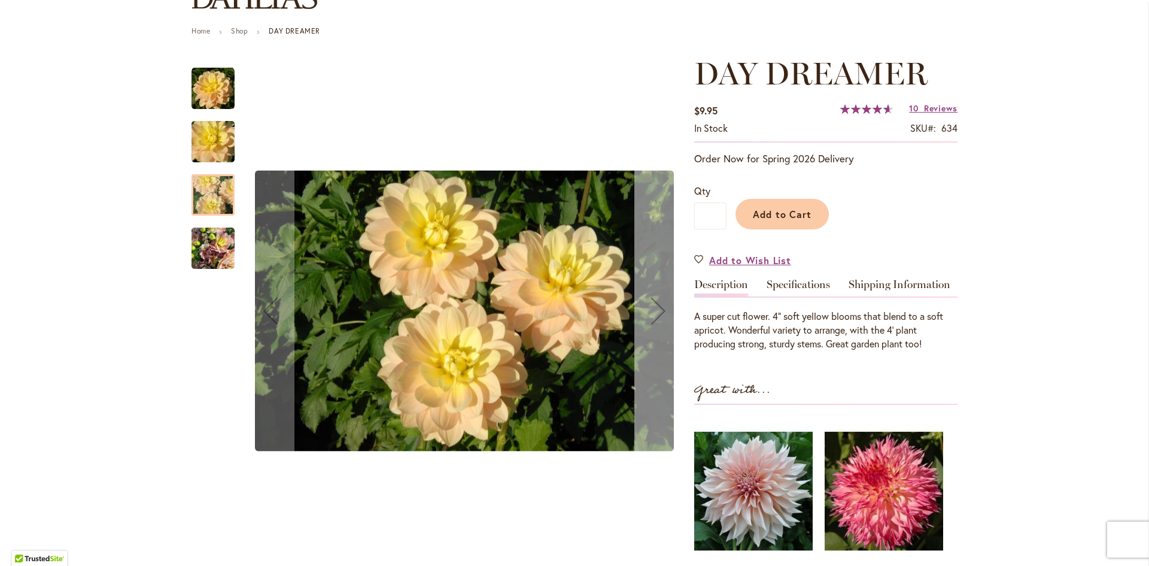
click at [644, 318] on div "Next" at bounding box center [659, 311] width 48 height 48
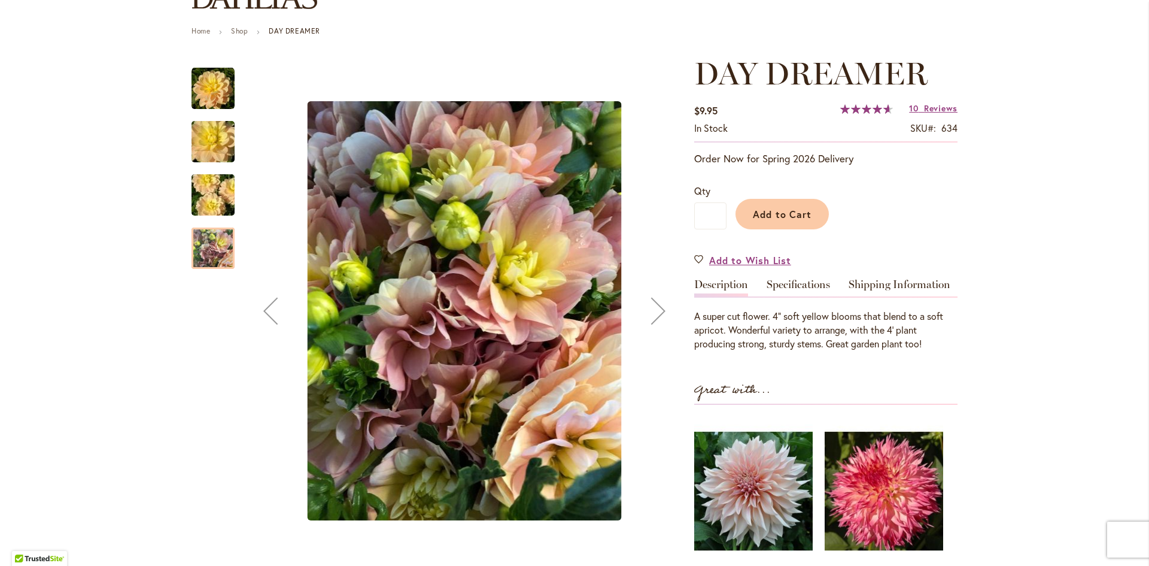
click at [644, 318] on div "Next" at bounding box center [659, 311] width 48 height 48
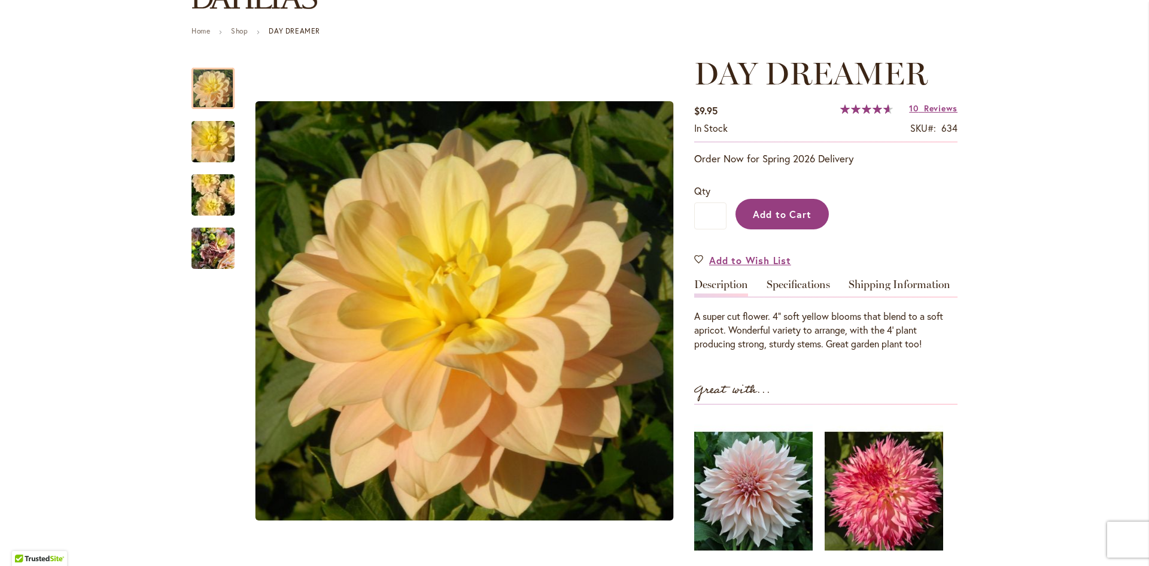
click at [777, 213] on span "Add to Cart" at bounding box center [782, 214] width 59 height 13
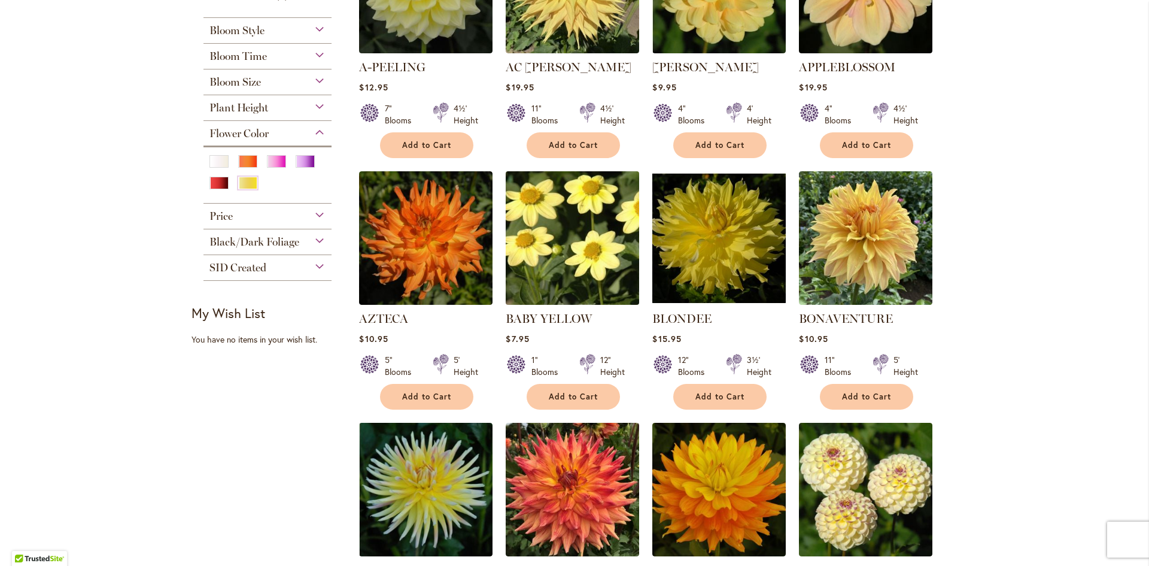
scroll to position [365, 0]
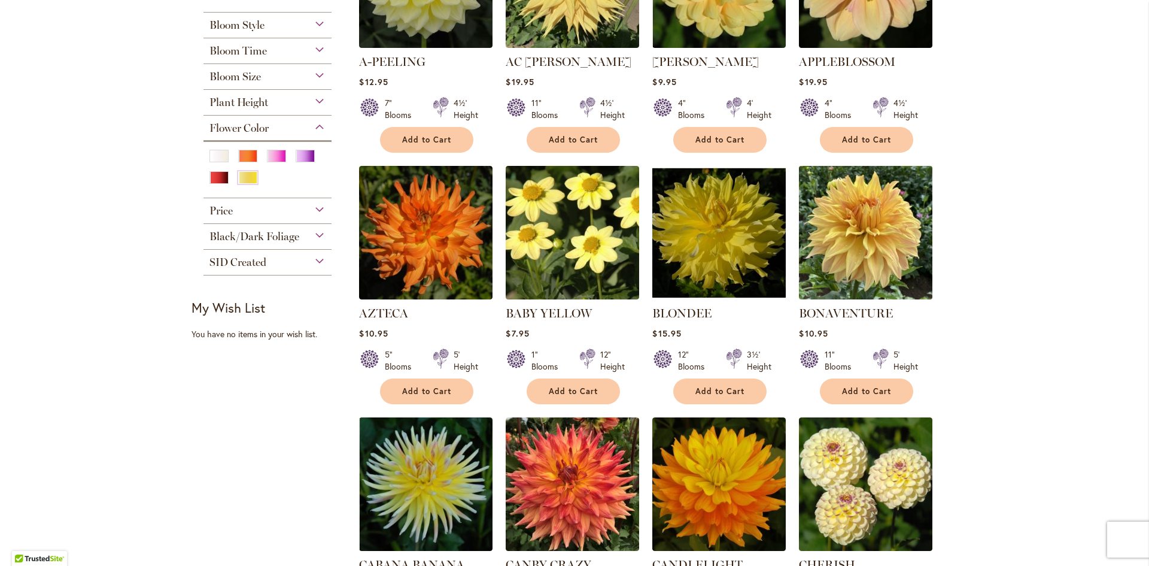
click at [859, 242] on img at bounding box center [866, 232] width 140 height 140
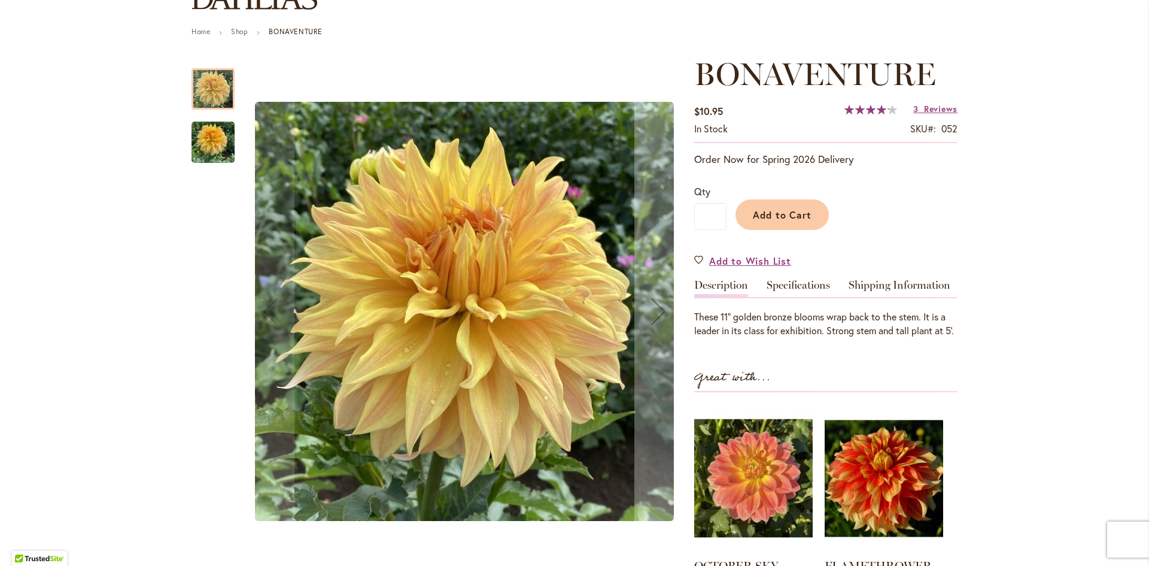
scroll to position [120, 0]
click at [207, 144] on img "Bonaventure" at bounding box center [213, 141] width 43 height 57
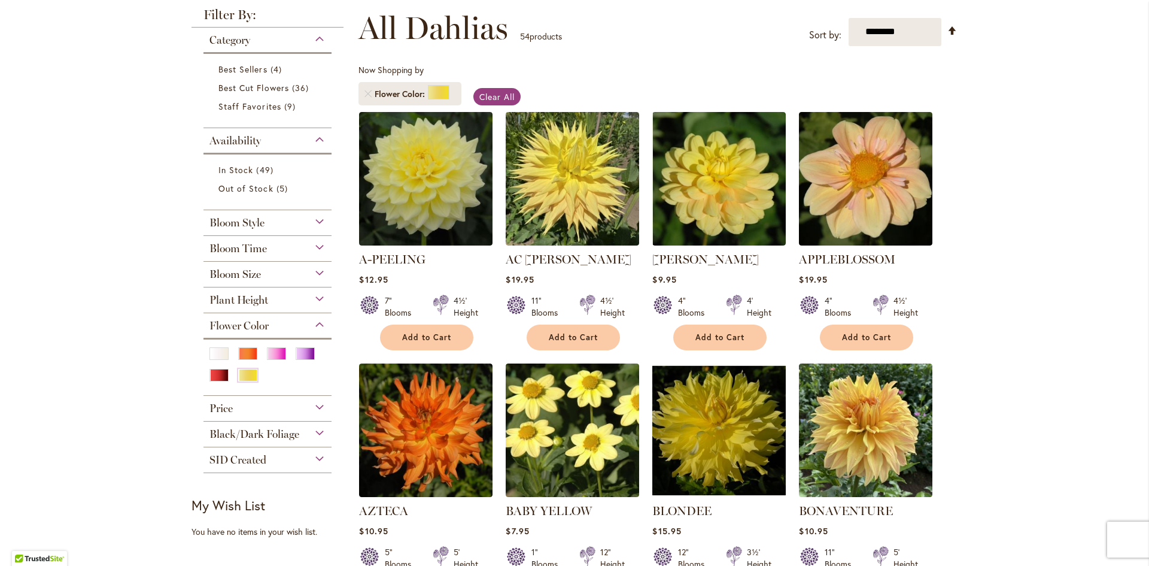
scroll to position [180, 0]
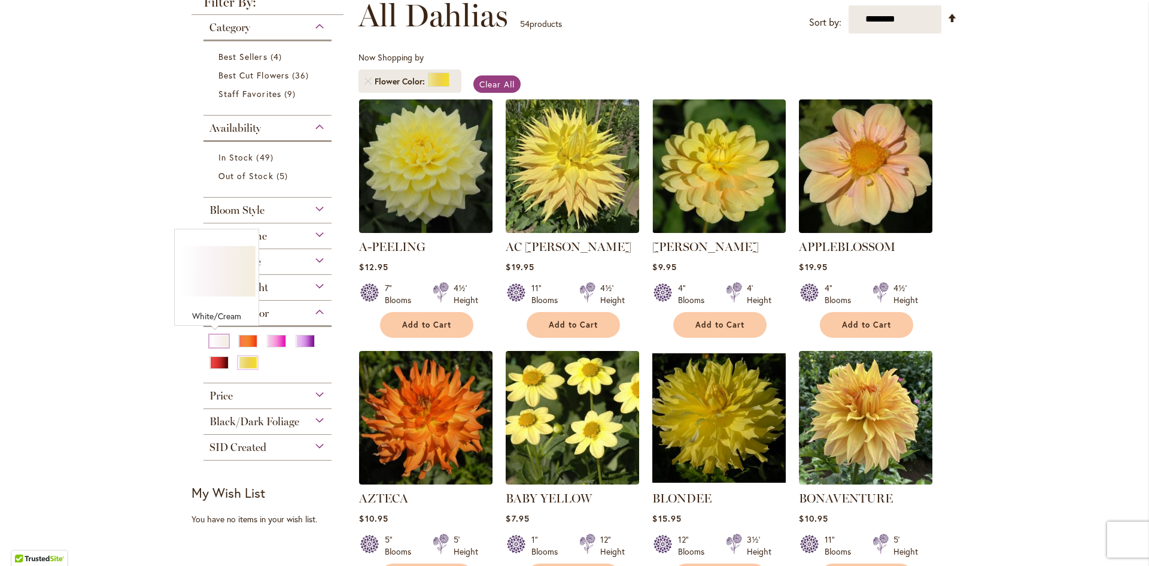
click at [222, 344] on div "White/Cream" at bounding box center [219, 341] width 19 height 13
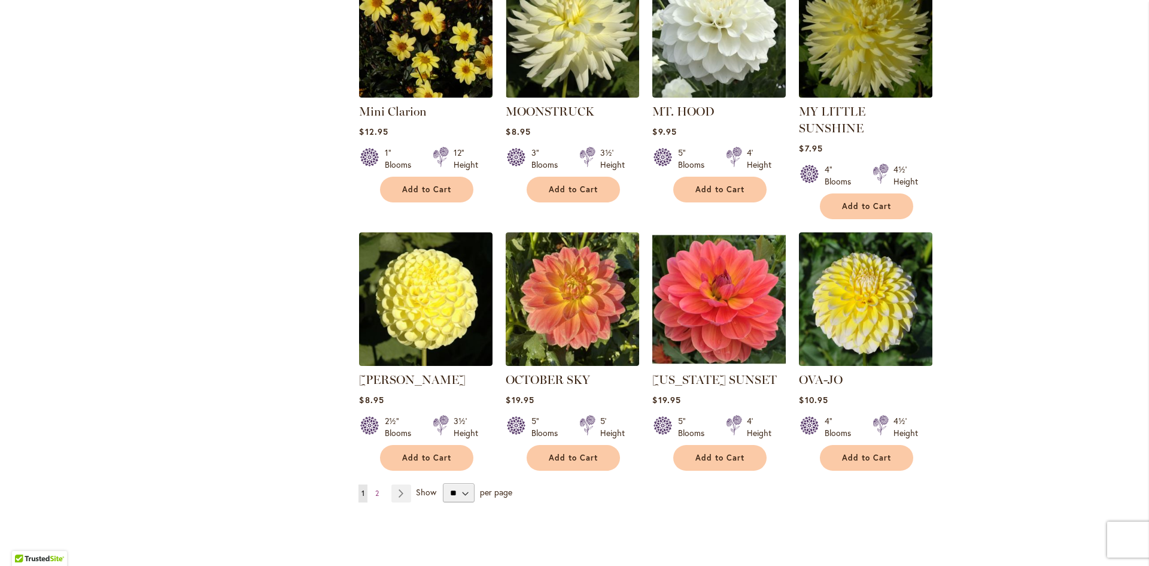
scroll to position [3957, 0]
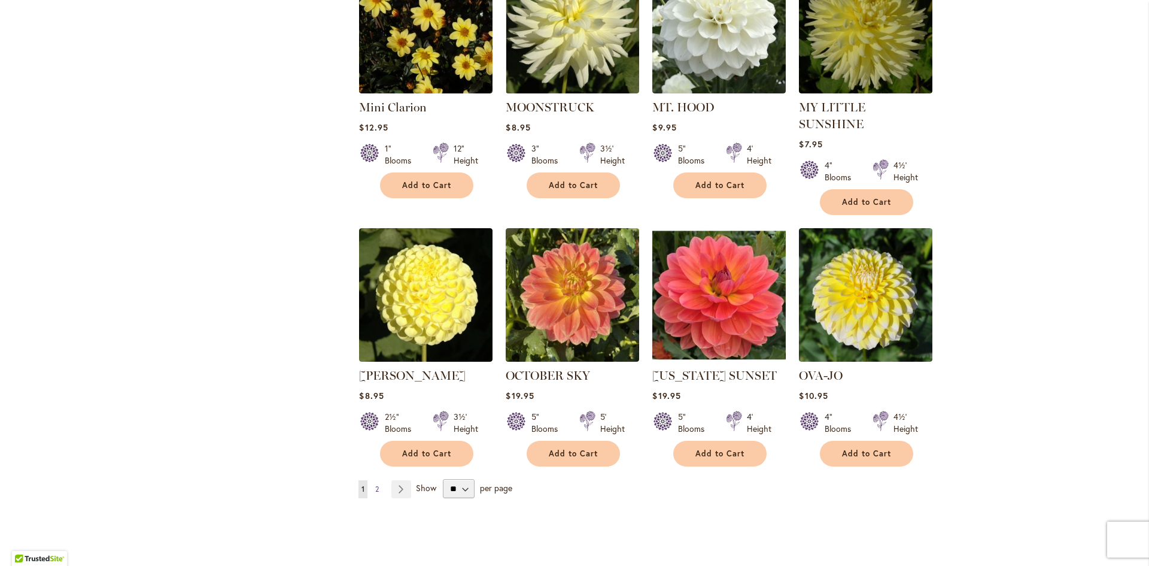
click at [378, 480] on link "Page 2" at bounding box center [377, 489] width 10 height 18
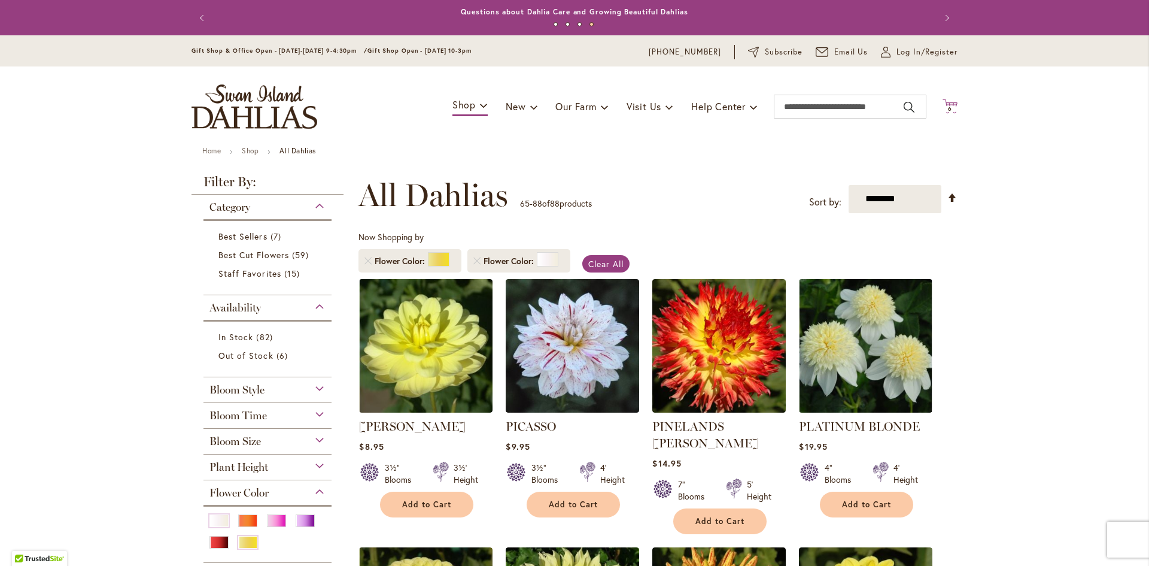
click at [944, 103] on icon "Cart .cls-1 { fill: #231f20; }" at bounding box center [950, 106] width 15 height 15
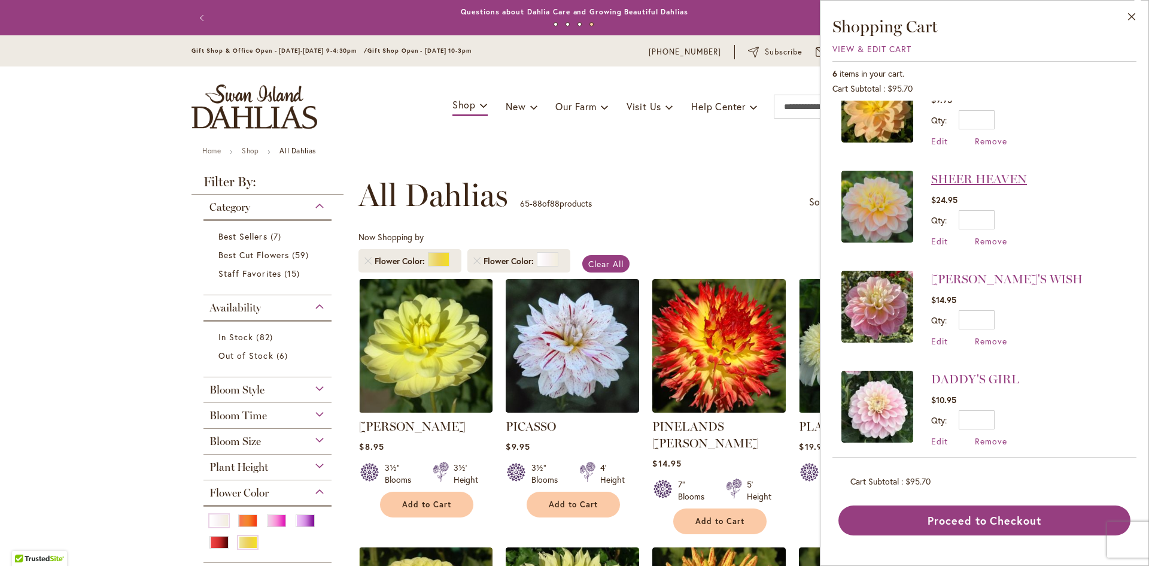
scroll to position [60, 0]
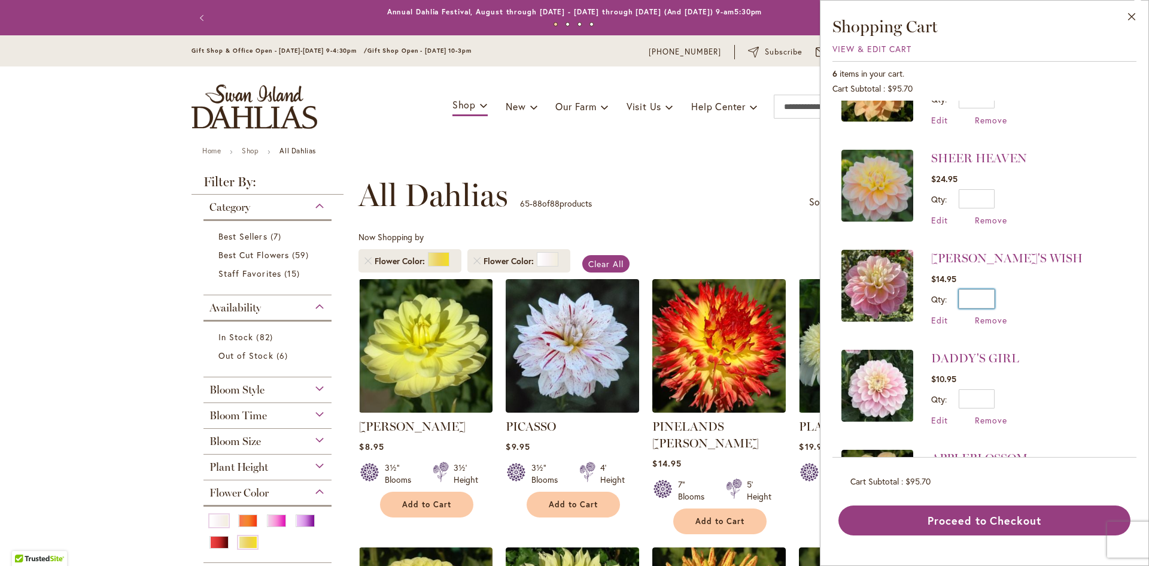
drag, startPoint x: 987, startPoint y: 296, endPoint x: 1001, endPoint y: 295, distance: 14.4
click at [1001, 295] on div "Qty * Update" at bounding box center [1007, 298] width 151 height 19
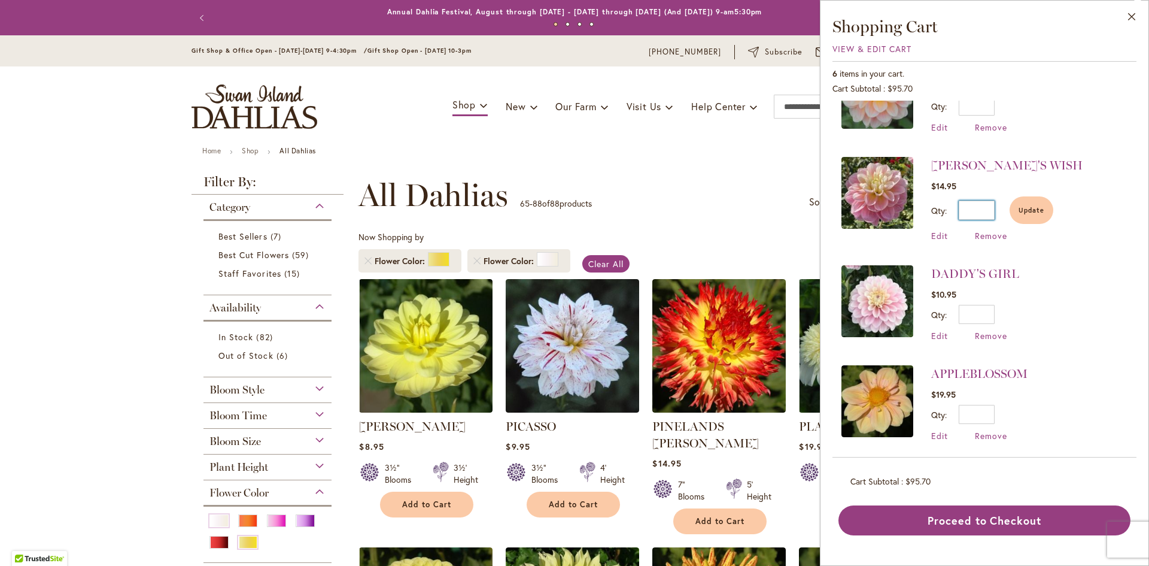
scroll to position [155, 0]
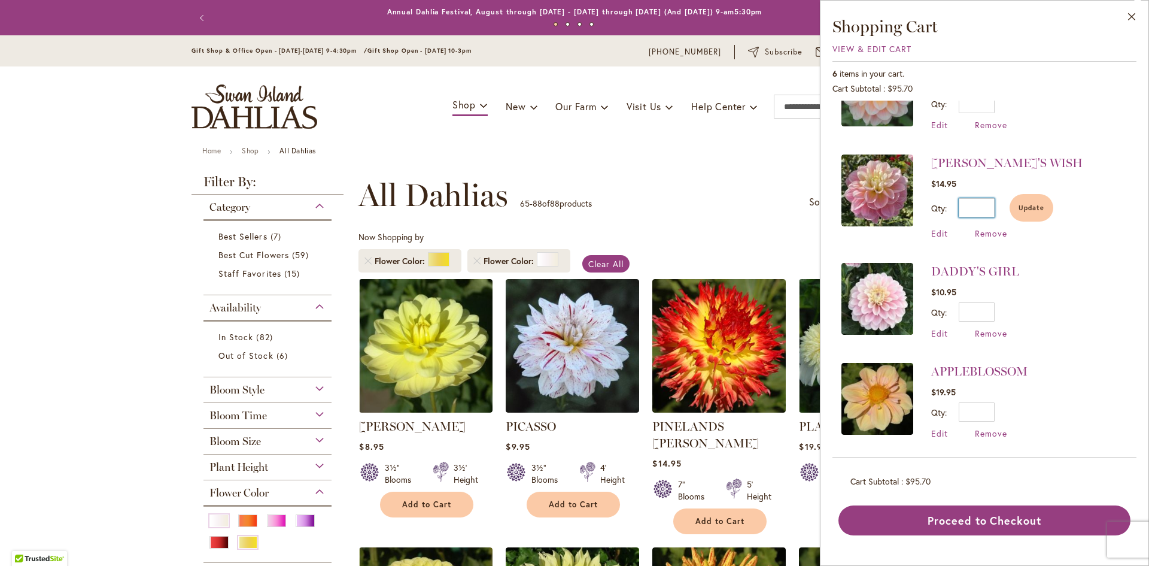
type input "*"
click at [1062, 423] on li "APPLEBLOSSOM $19.95 Qty * Update Edit Remove" at bounding box center [985, 401] width 286 height 100
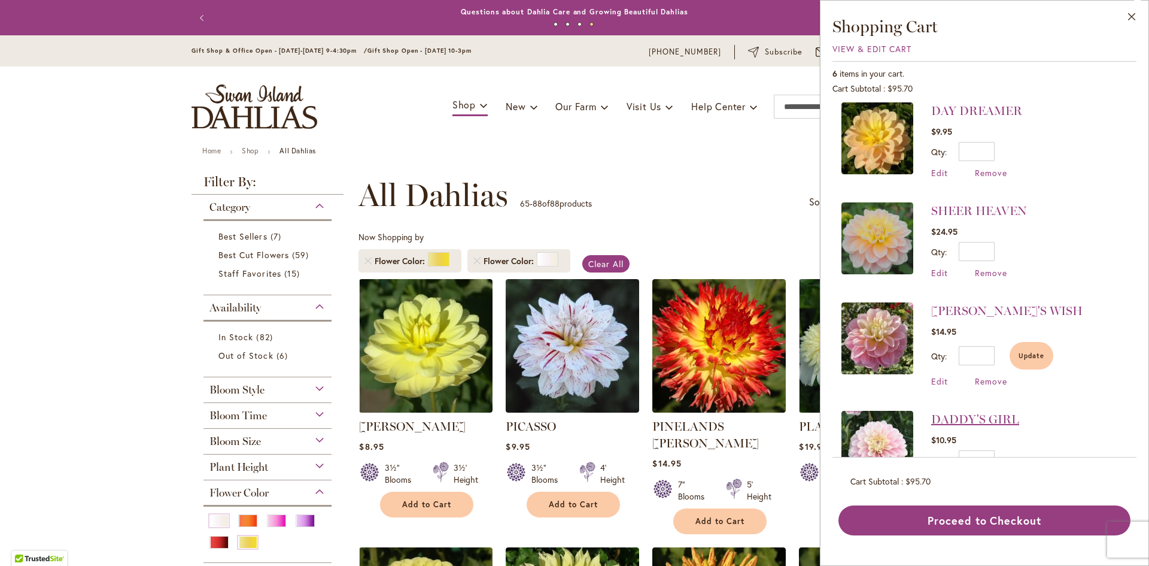
scroll to position [0, 0]
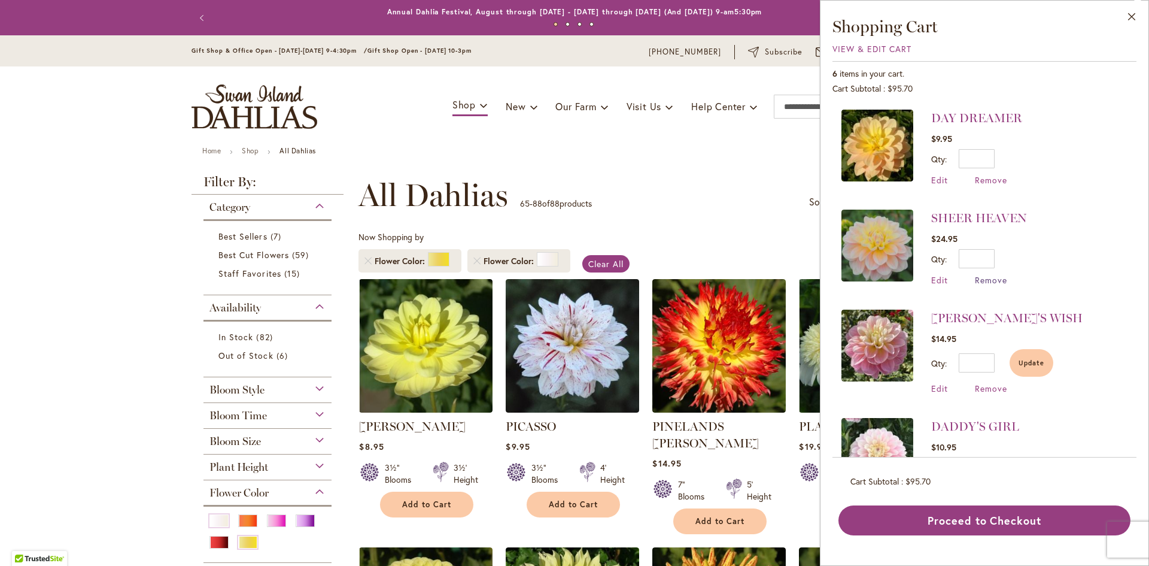
click at [983, 281] on span "Remove" at bounding box center [991, 279] width 32 height 11
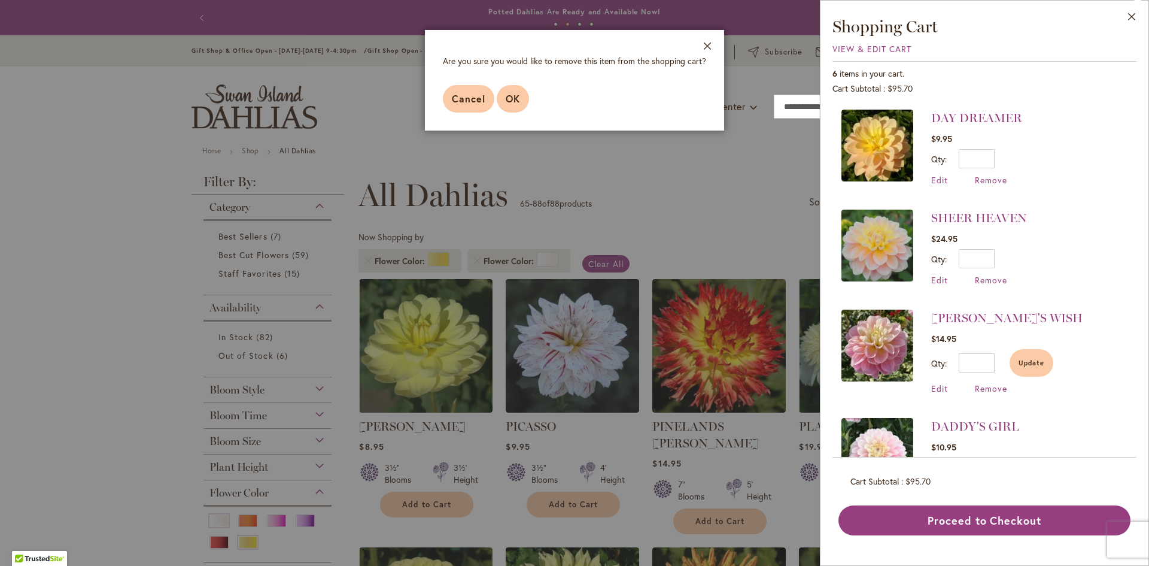
click at [507, 101] on span "OK" at bounding box center [513, 98] width 14 height 13
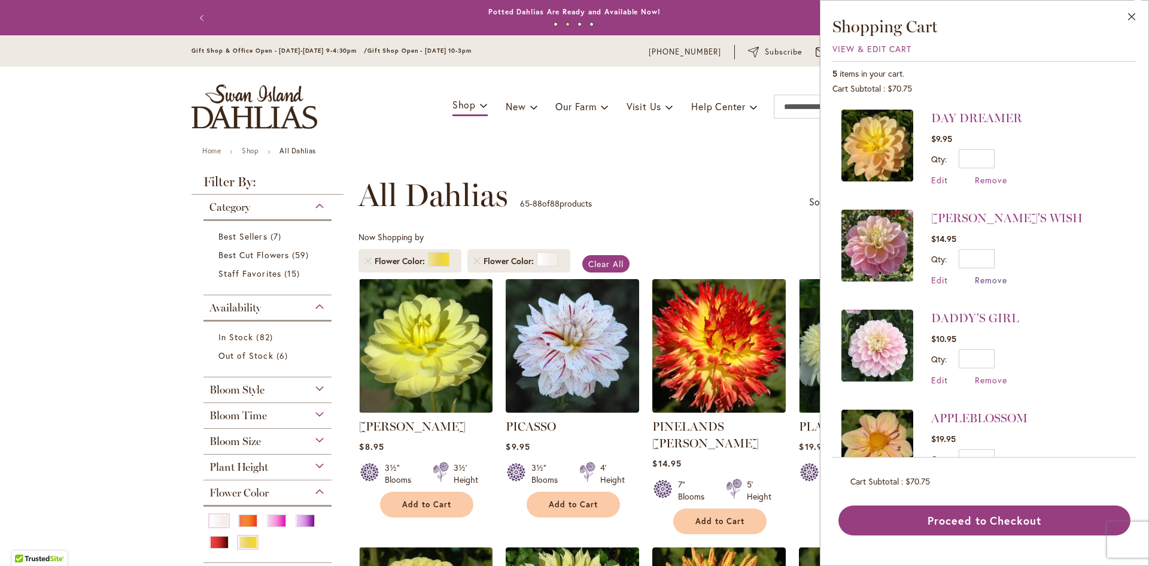
click at [995, 279] on span "Remove" at bounding box center [991, 279] width 32 height 11
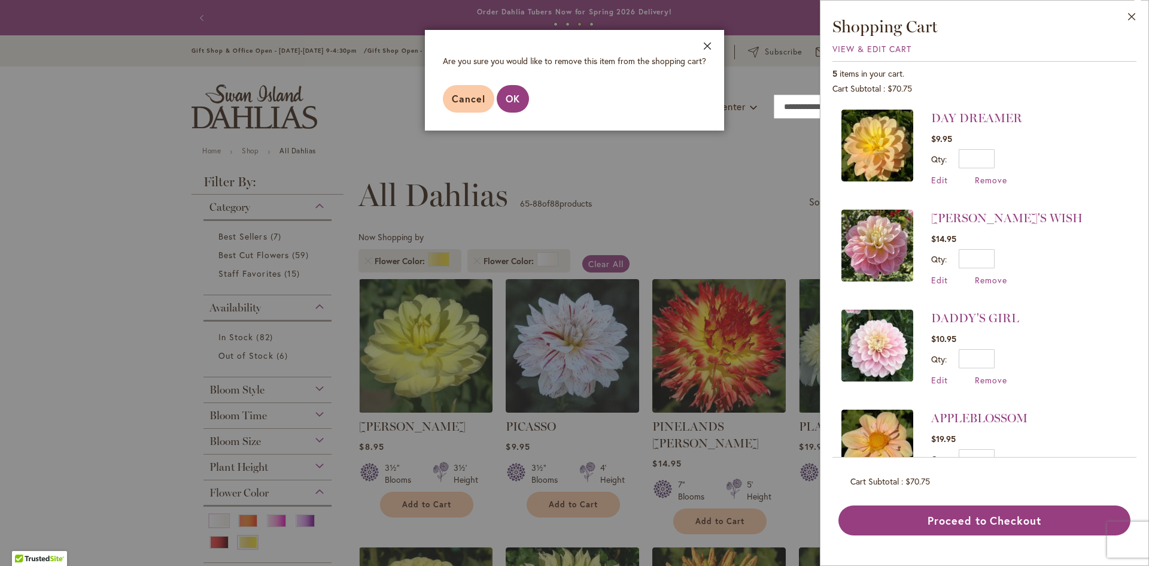
click at [696, 43] on button "Close" at bounding box center [707, 49] width 33 height 38
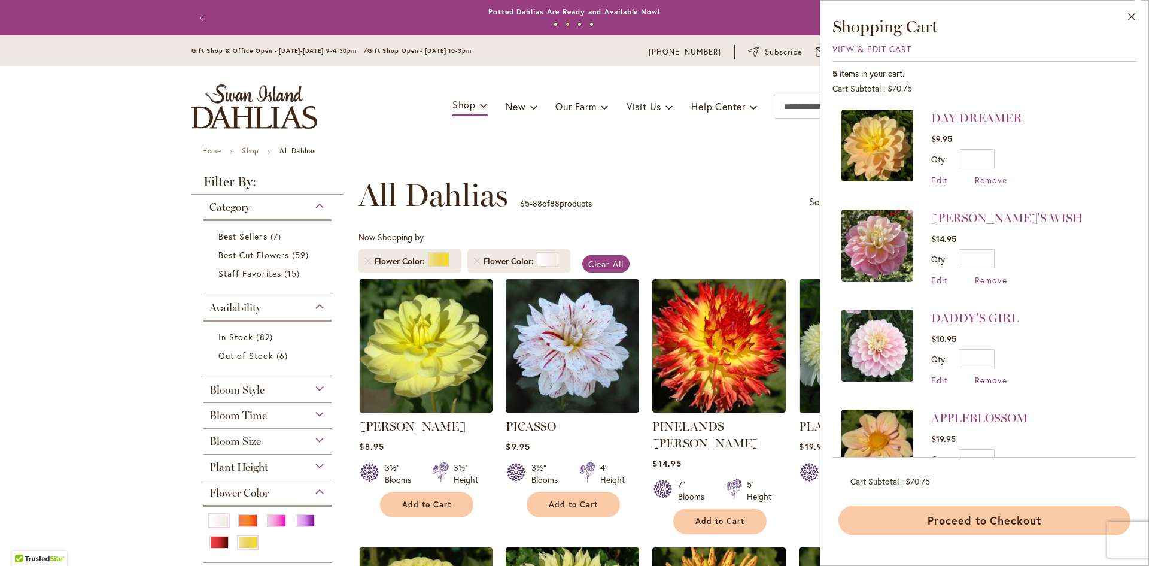
click at [978, 517] on button "Proceed to Checkout" at bounding box center [985, 520] width 292 height 30
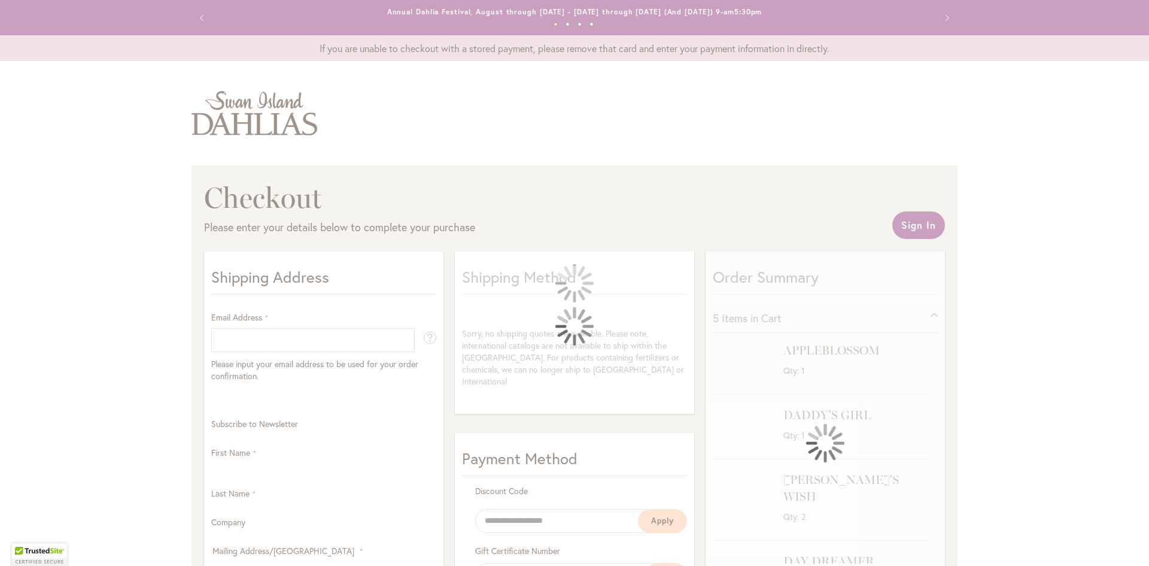
select select "**"
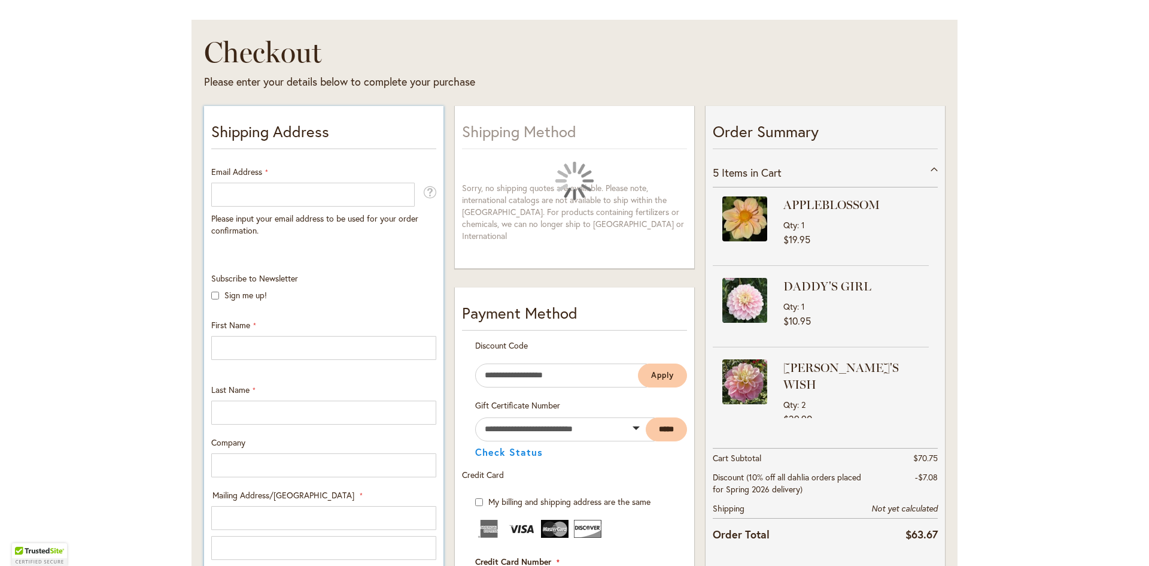
scroll to position [180, 0]
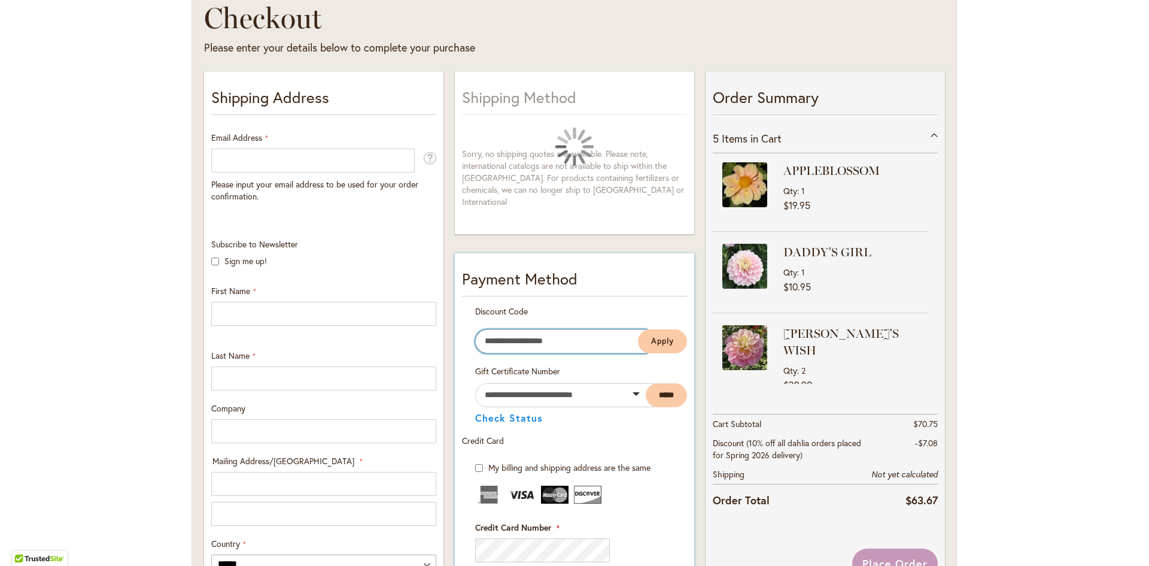
click at [512, 330] on input "Enter discount code" at bounding box center [561, 341] width 172 height 24
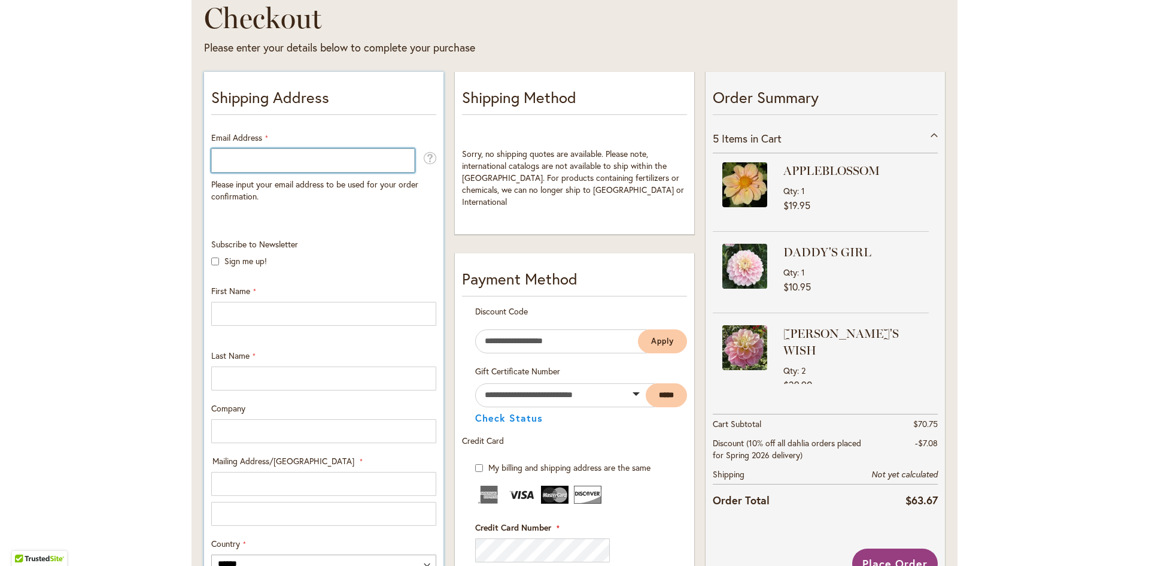
click at [263, 165] on input "Email Address" at bounding box center [313, 160] width 204 height 24
type input "**********"
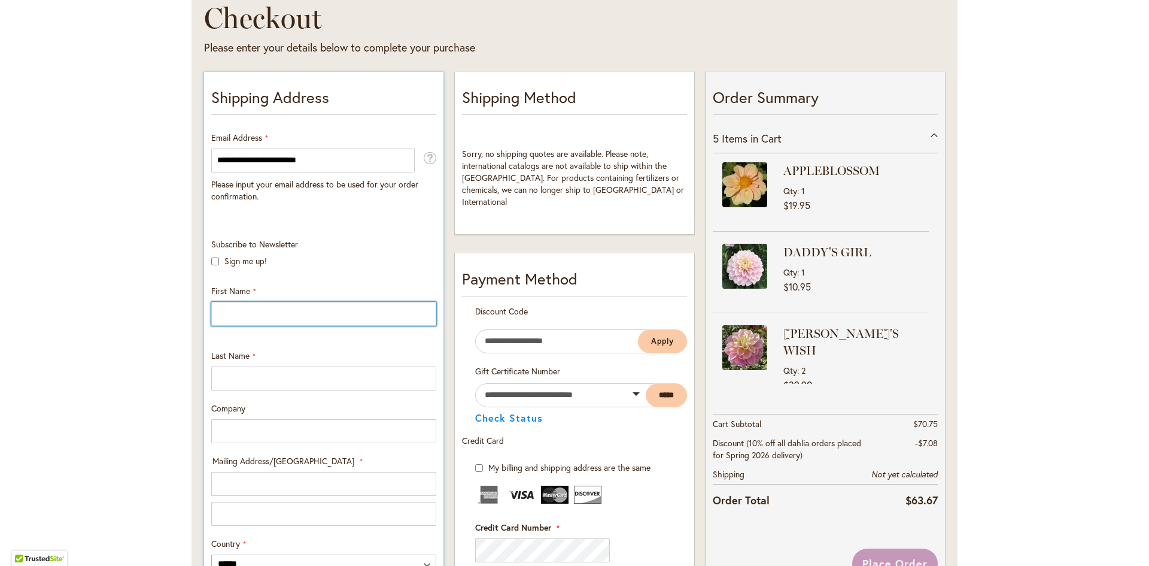
click at [230, 317] on input "First Name" at bounding box center [323, 314] width 225 height 24
type input "******"
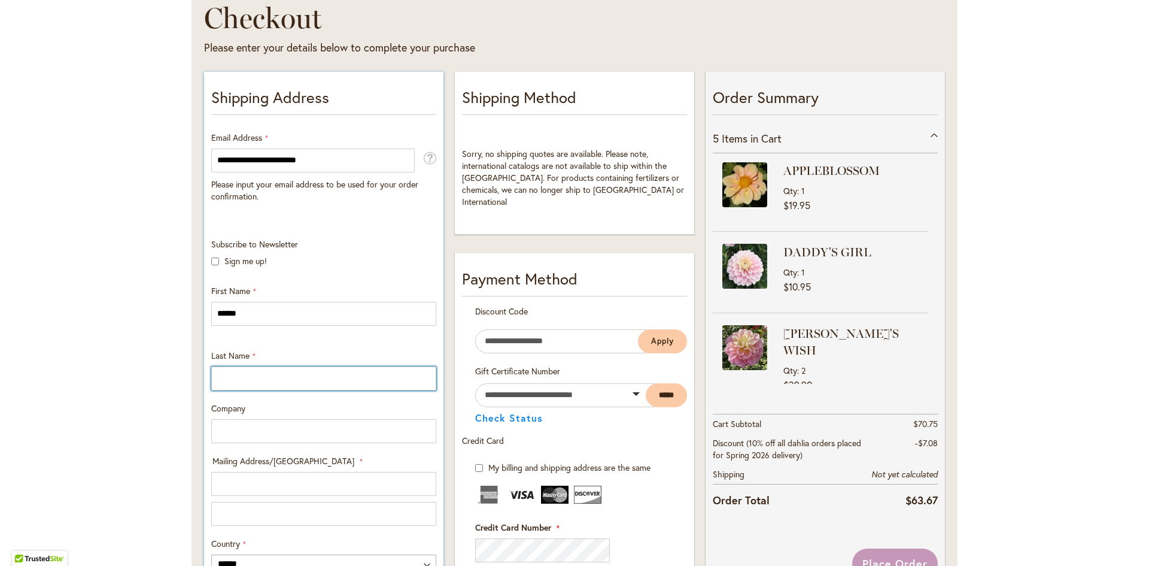
click at [263, 378] on input "Last Name" at bounding box center [323, 378] width 225 height 24
type input "*********"
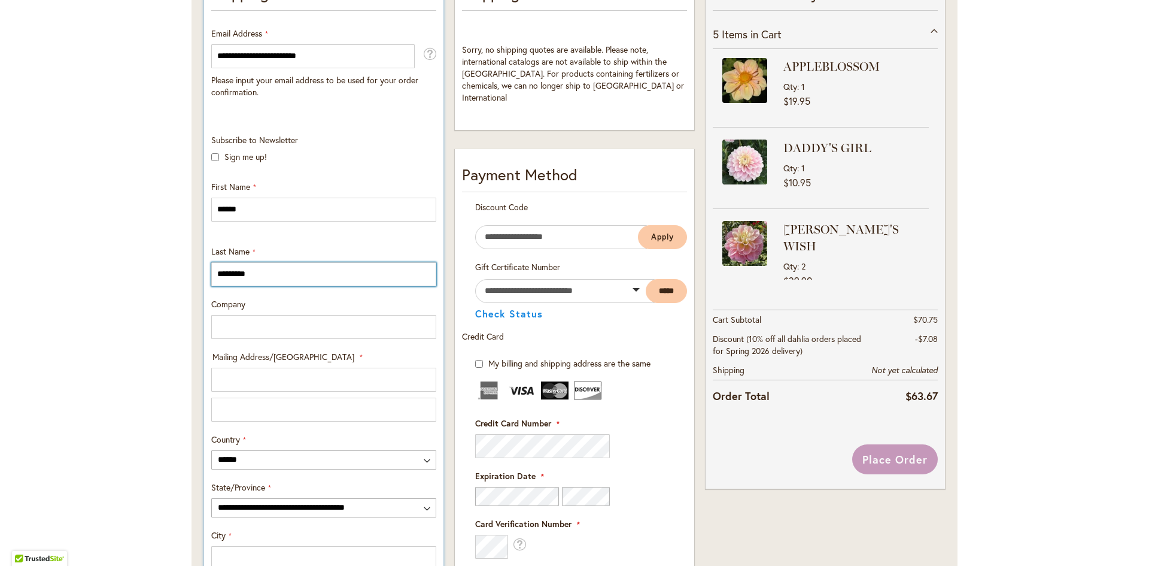
scroll to position [299, 0]
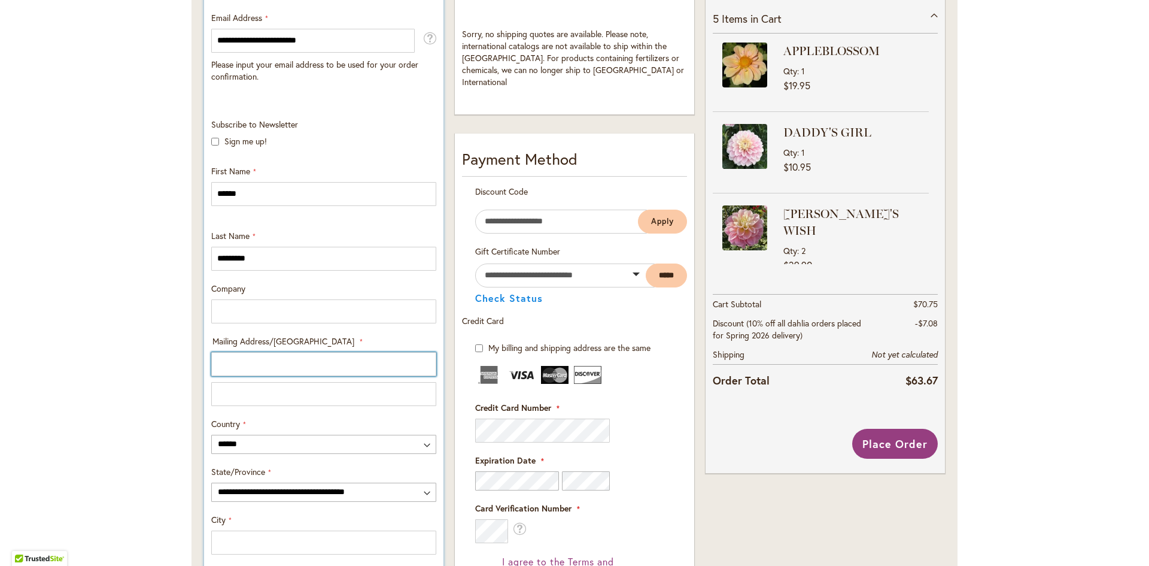
click at [242, 369] on input "Mailing Address/PO BOX: Line 1" at bounding box center [323, 364] width 225 height 24
type input "**********"
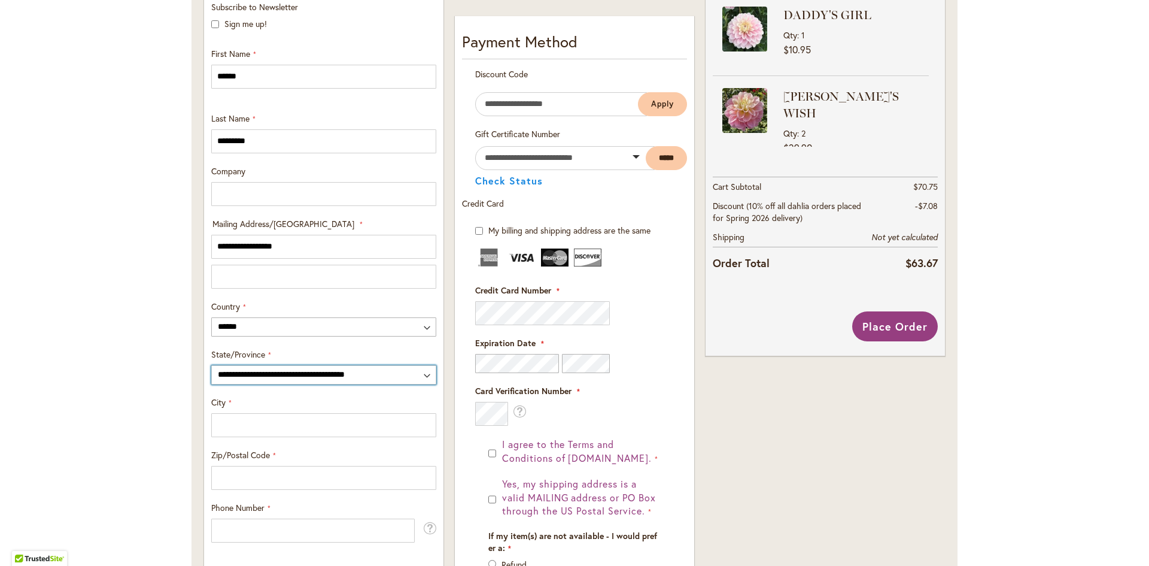
scroll to position [419, 0]
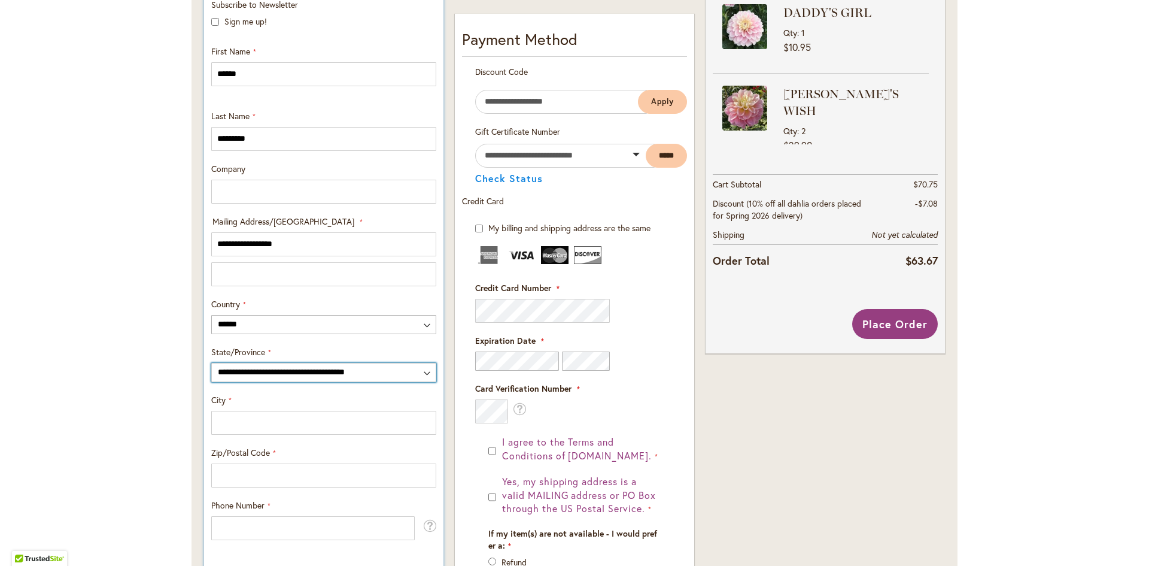
click at [421, 374] on select "**********" at bounding box center [323, 372] width 225 height 19
select select "**"
click at [211, 363] on select "**********" at bounding box center [323, 372] width 225 height 19
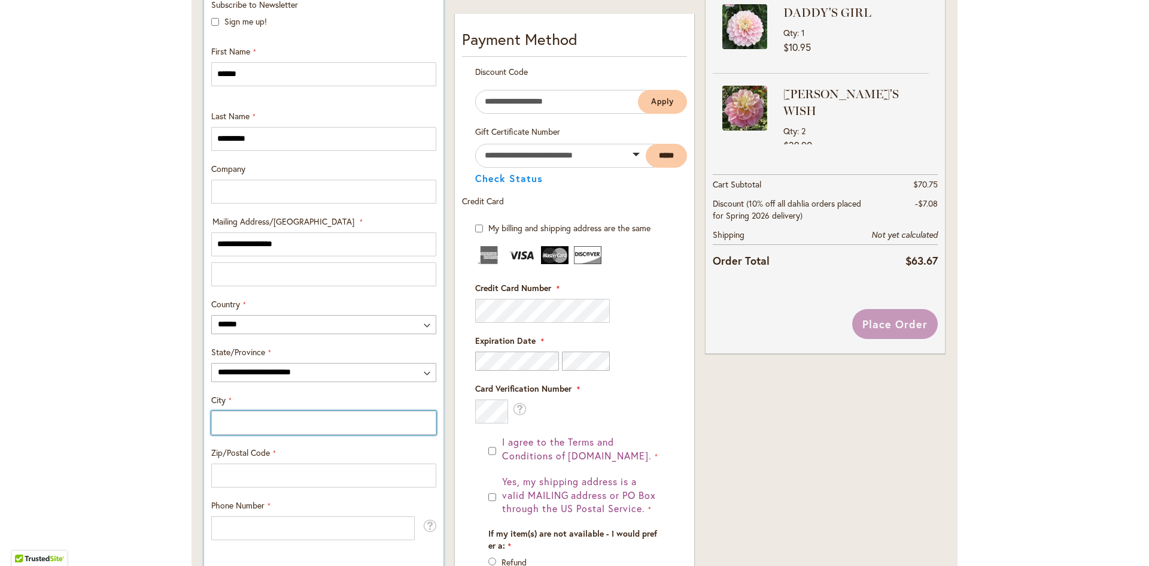
click at [253, 415] on input "City" at bounding box center [323, 423] width 225 height 24
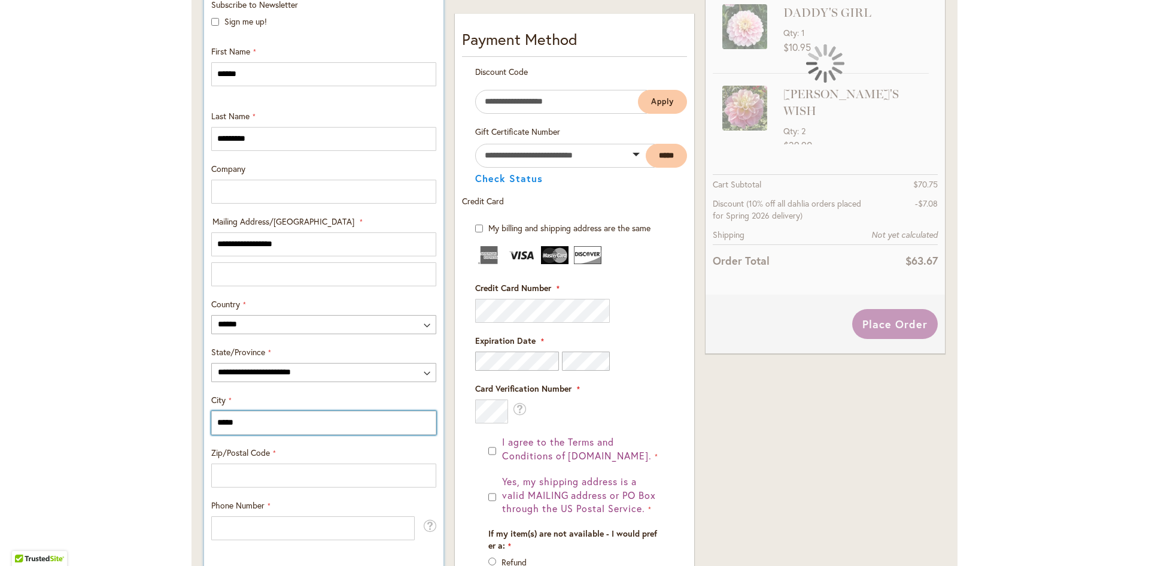
drag, startPoint x: 248, startPoint y: 425, endPoint x: 207, endPoint y: 418, distance: 41.8
click at [211, 418] on input "*****" at bounding box center [323, 423] width 225 height 24
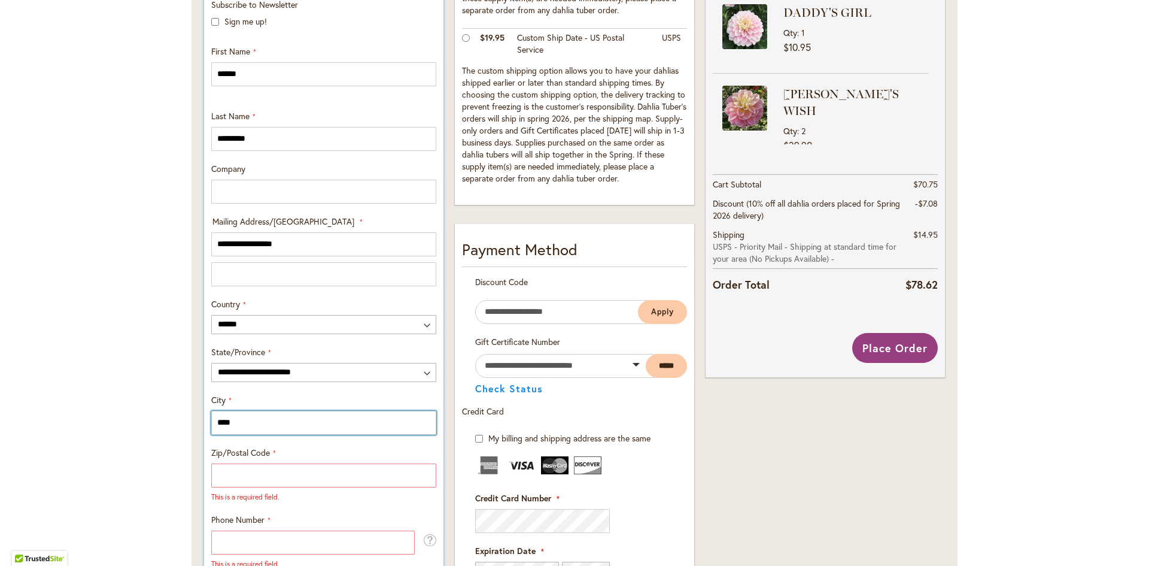
type input "**********"
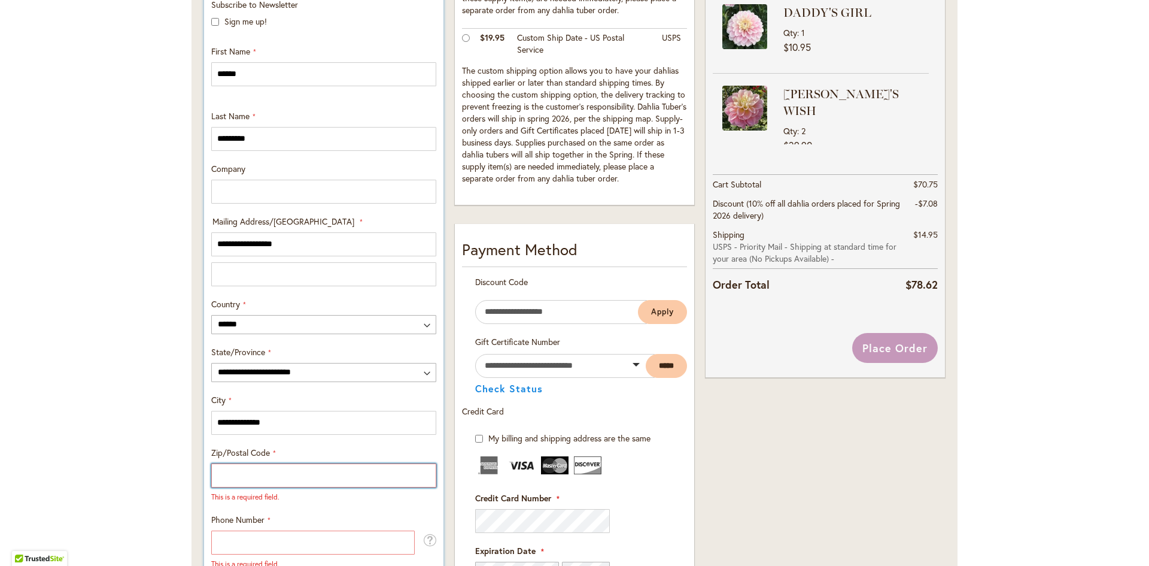
click at [257, 474] on input "Zip/Postal Code" at bounding box center [323, 475] width 225 height 24
type input "*****"
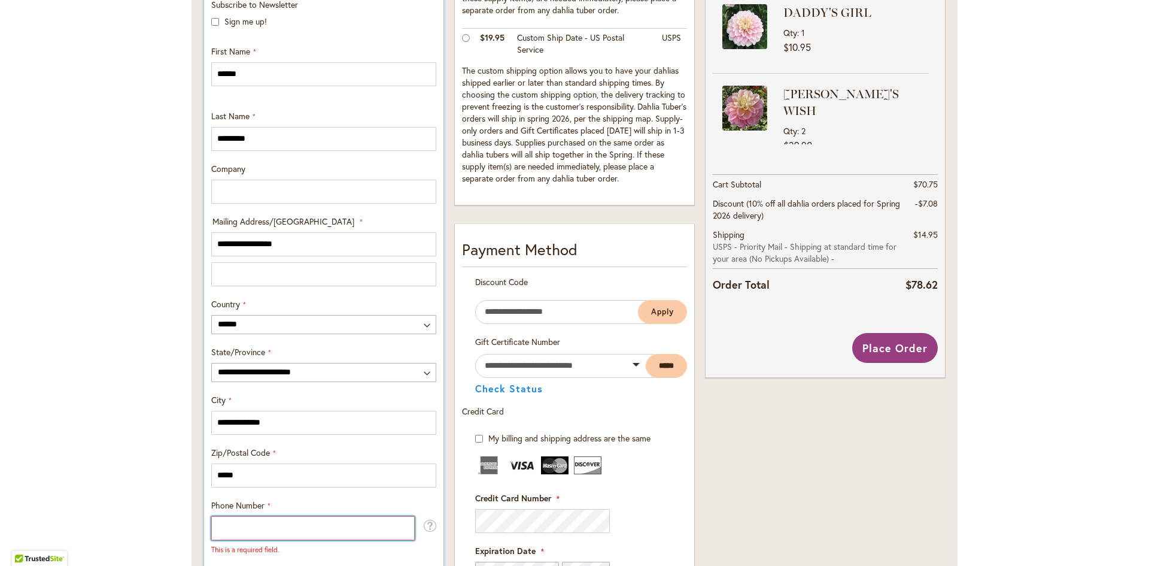
click at [250, 519] on input "Phone Number" at bounding box center [313, 528] width 204 height 24
type input "**********"
click at [714, 454] on body "Skip to Accessibility Information The store will not work correctly in the case…" at bounding box center [574, 283] width 1149 height 566
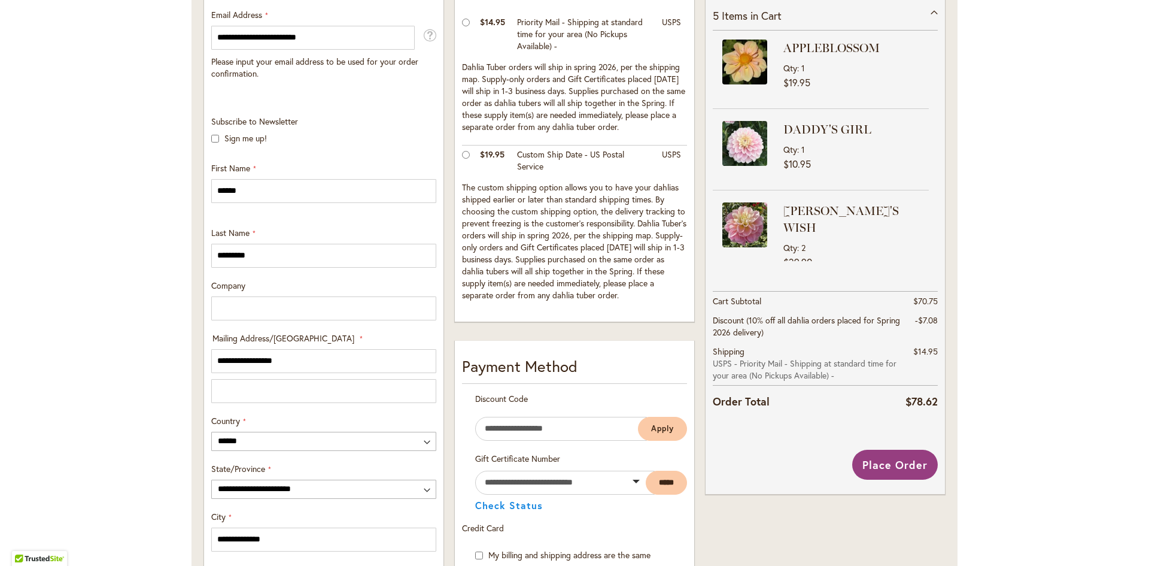
scroll to position [299, 0]
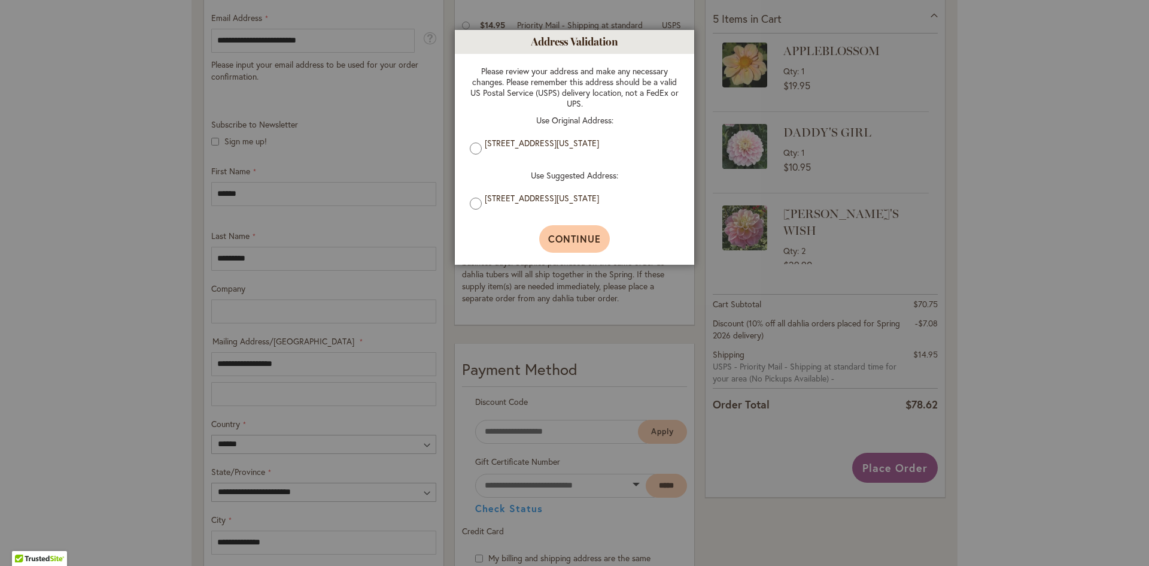
click at [565, 241] on span "Continue" at bounding box center [574, 238] width 53 height 13
type input "**********"
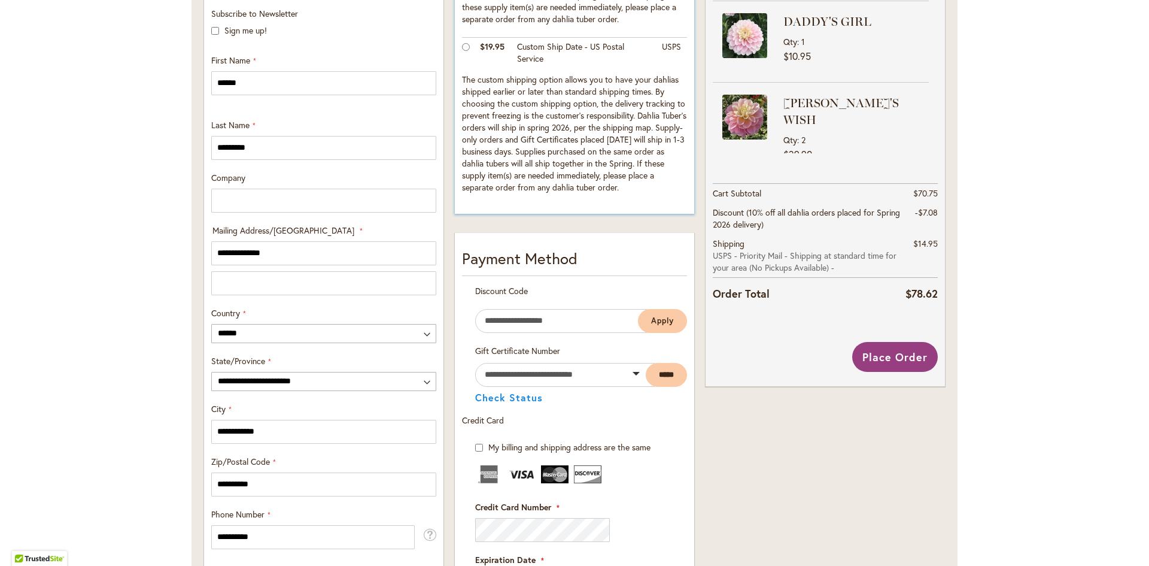
scroll to position [419, 0]
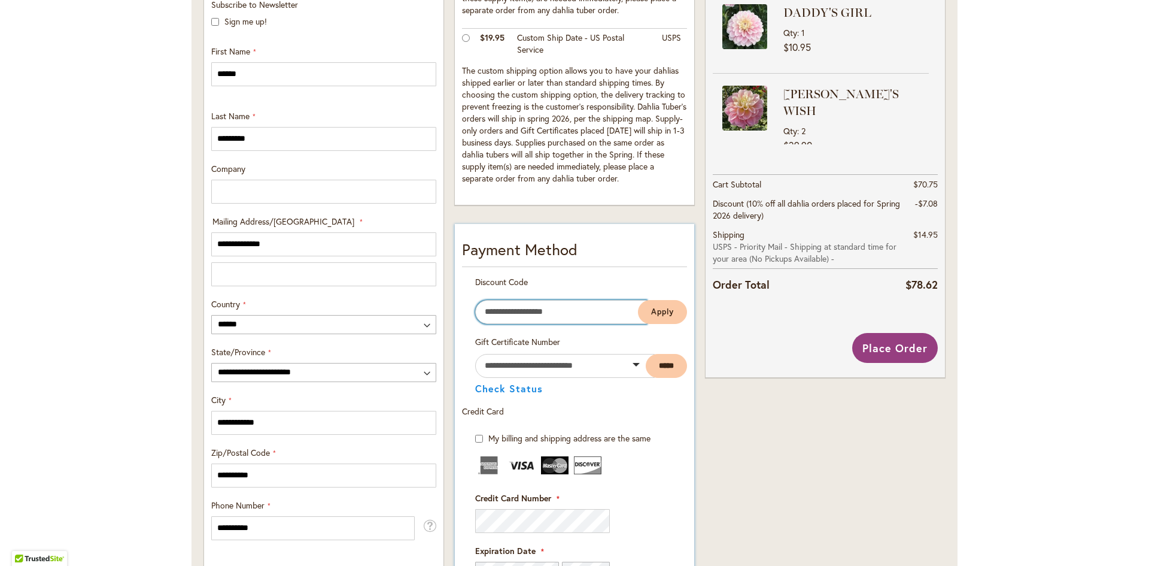
click at [556, 311] on input "Enter discount code" at bounding box center [561, 312] width 172 height 24
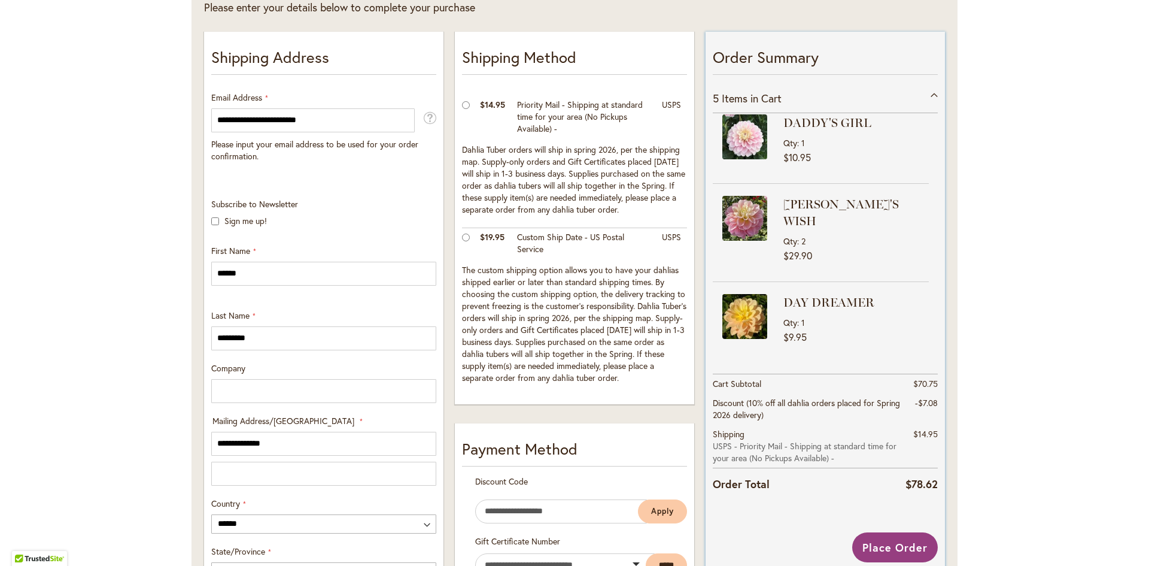
scroll to position [180, 0]
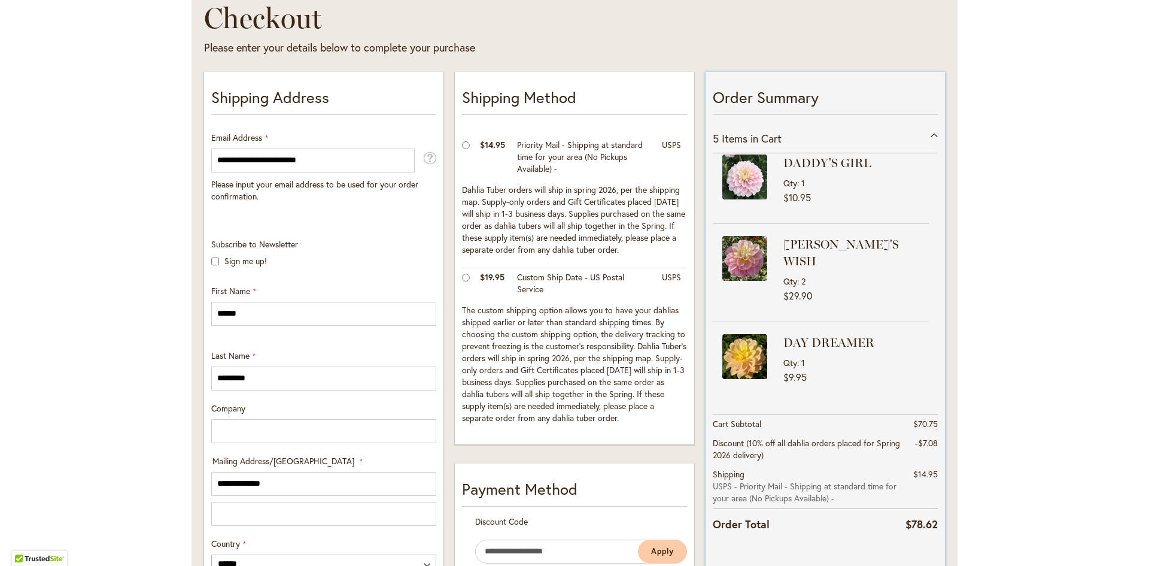
click at [830, 290] on span "$29.90" at bounding box center [856, 295] width 145 height 11
click at [793, 256] on div "GABBIE'S WISH Qty 2" at bounding box center [856, 261] width 145 height 51
click at [753, 256] on img at bounding box center [745, 258] width 45 height 45
click at [926, 135] on div "5 Items in Cart" at bounding box center [825, 138] width 225 height 29
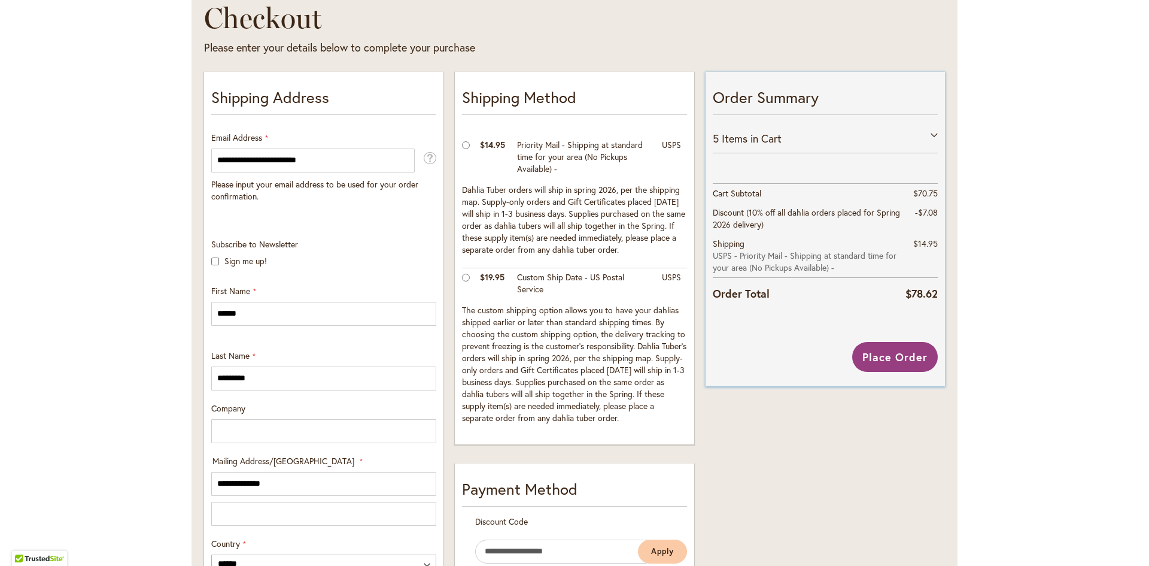
click at [926, 135] on div "5 Items in Cart" at bounding box center [825, 138] width 225 height 29
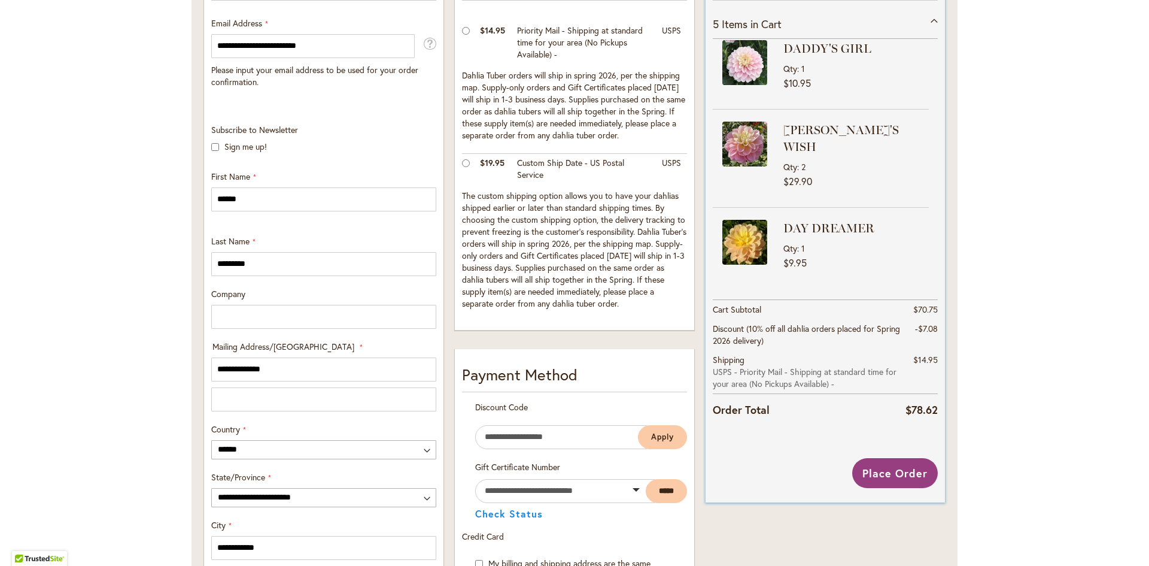
scroll to position [359, 0]
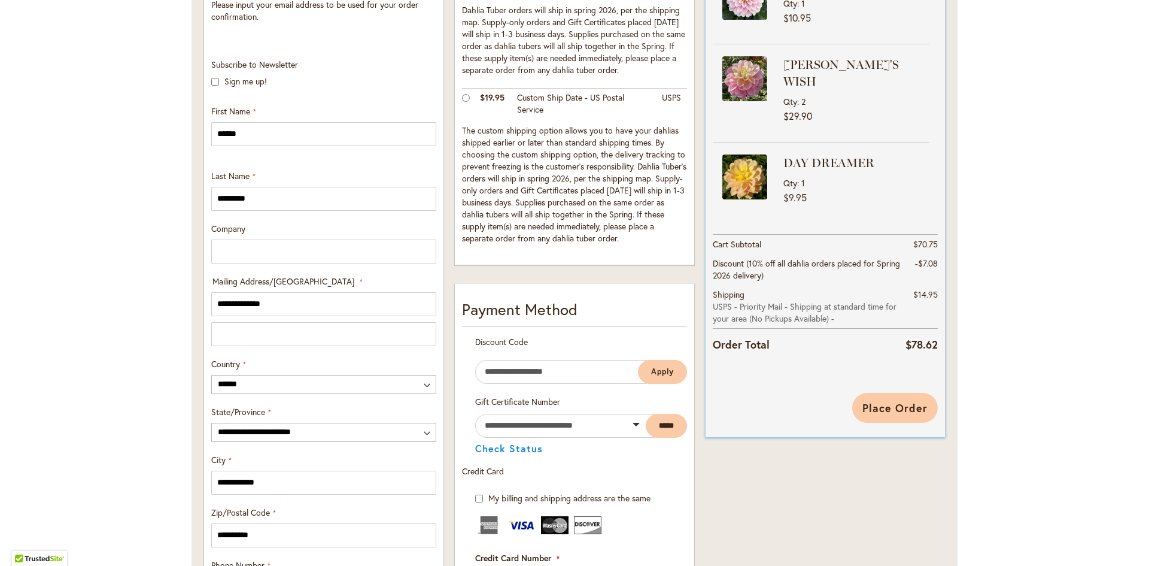
click at [894, 408] on span "Place Order" at bounding box center [895, 408] width 65 height 14
